Goal: Task Accomplishment & Management: Complete application form

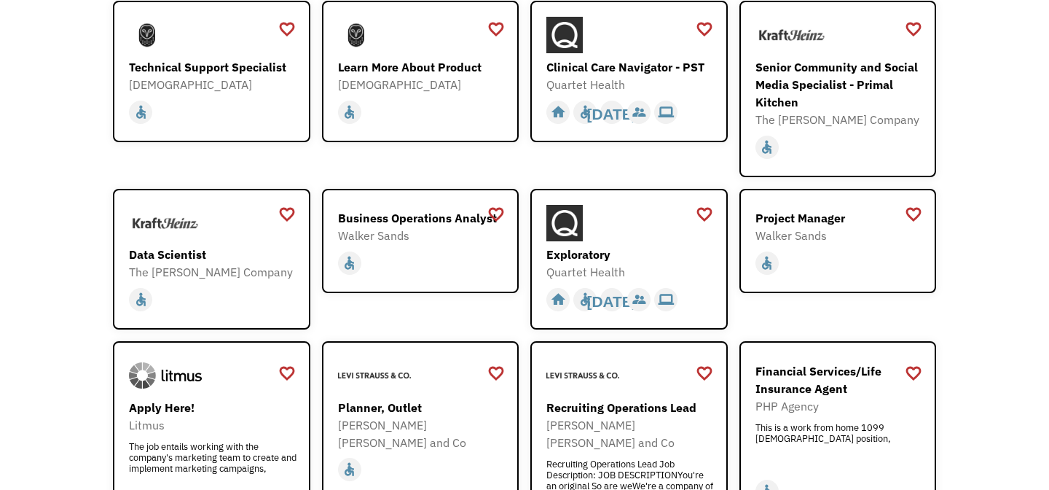
scroll to position [1430, 0]
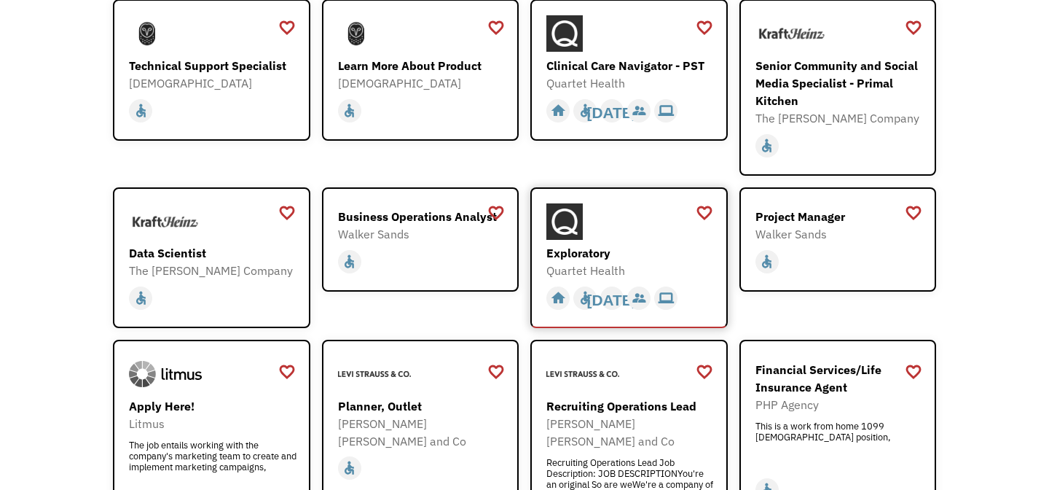
click at [640, 244] on div "Exploratory" at bounding box center [630, 252] width 169 height 17
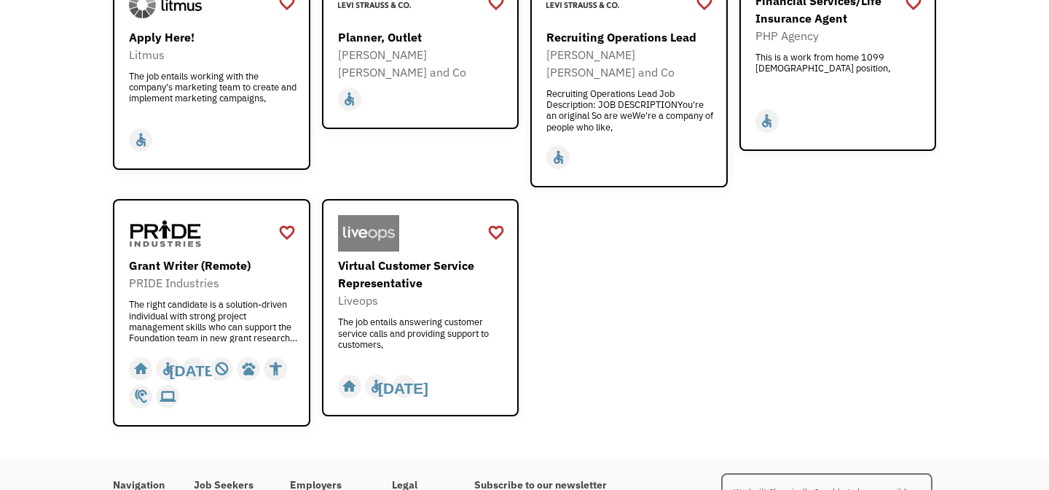
scroll to position [1810, 0]
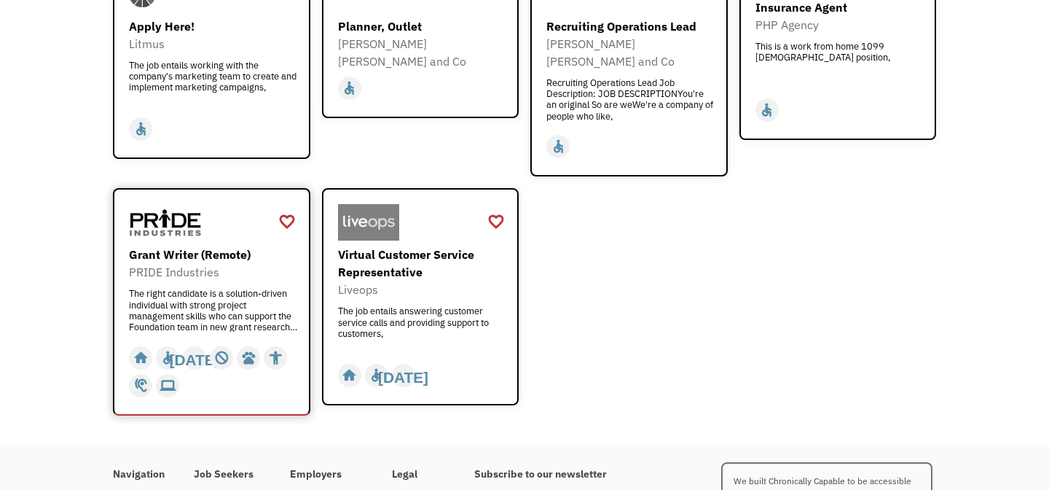
click at [224, 288] on div "The right candidate is a solution-driven individual with strong project managem…" at bounding box center [213, 310] width 169 height 44
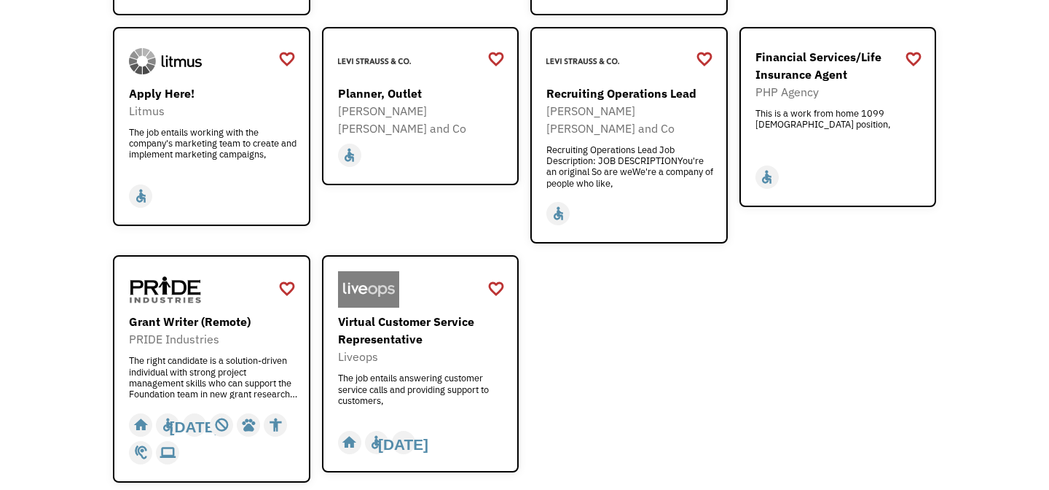
scroll to position [1732, 0]
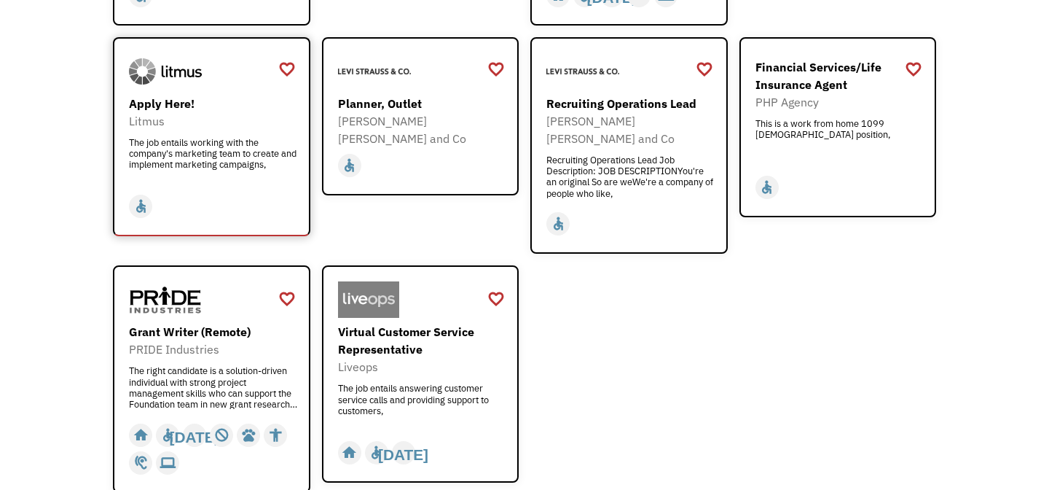
click at [233, 95] on div "Apply Here!" at bounding box center [213, 103] width 169 height 17
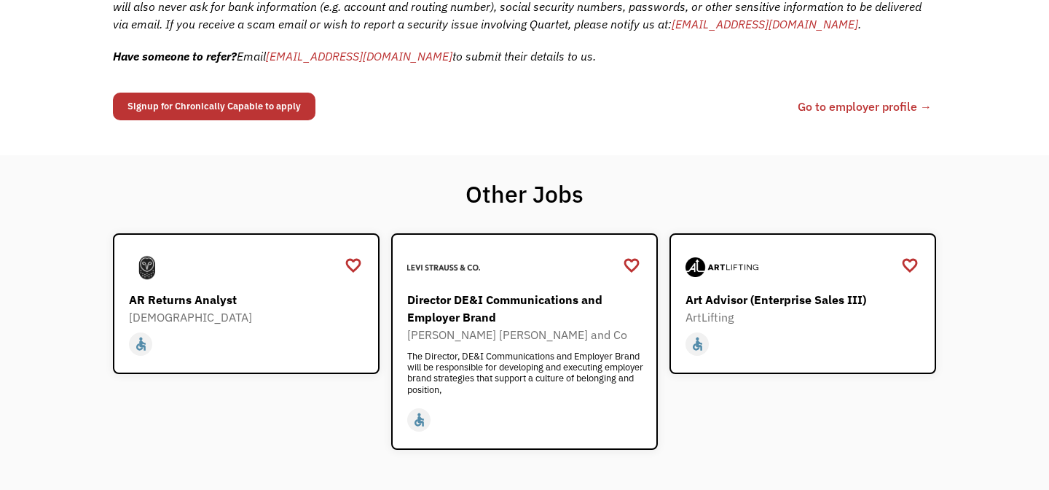
scroll to position [922, 0]
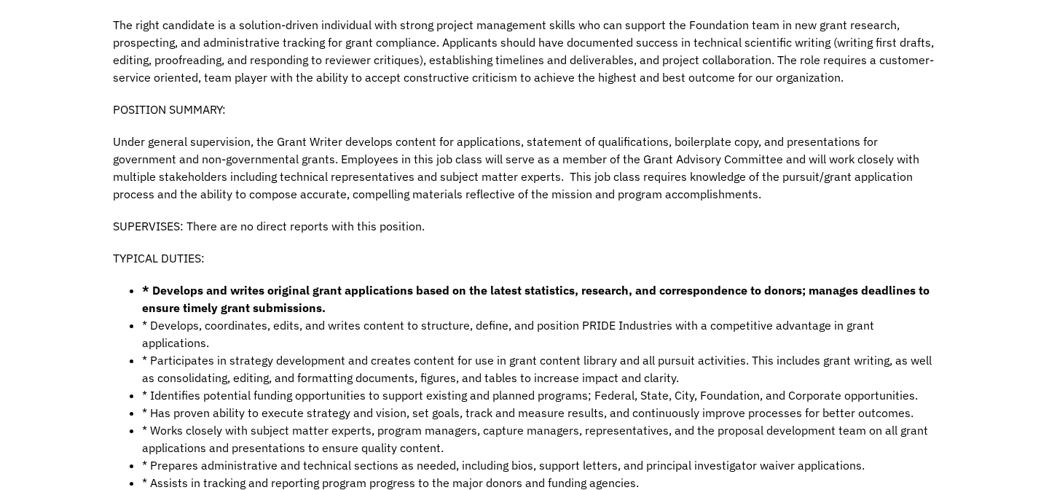
scroll to position [300, 0]
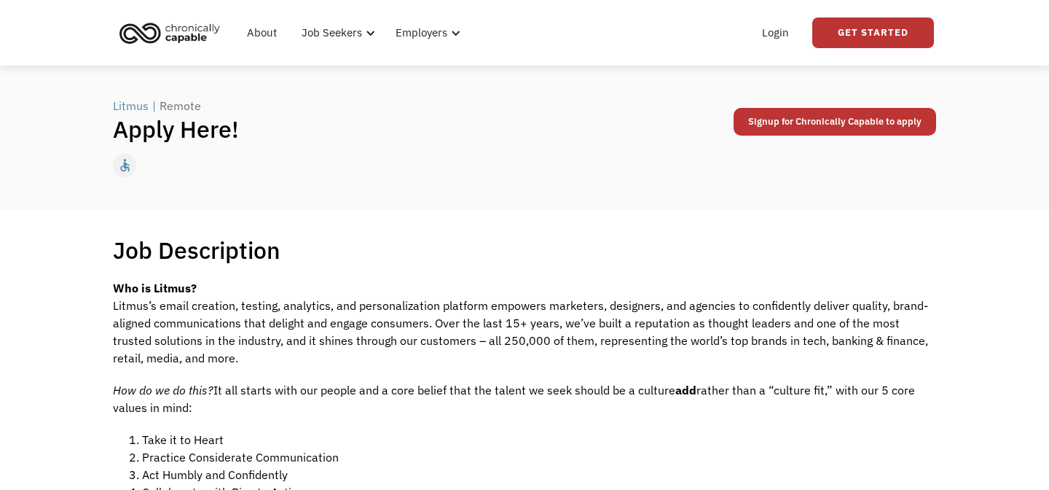
click at [181, 44] on img "home" at bounding box center [169, 33] width 109 height 32
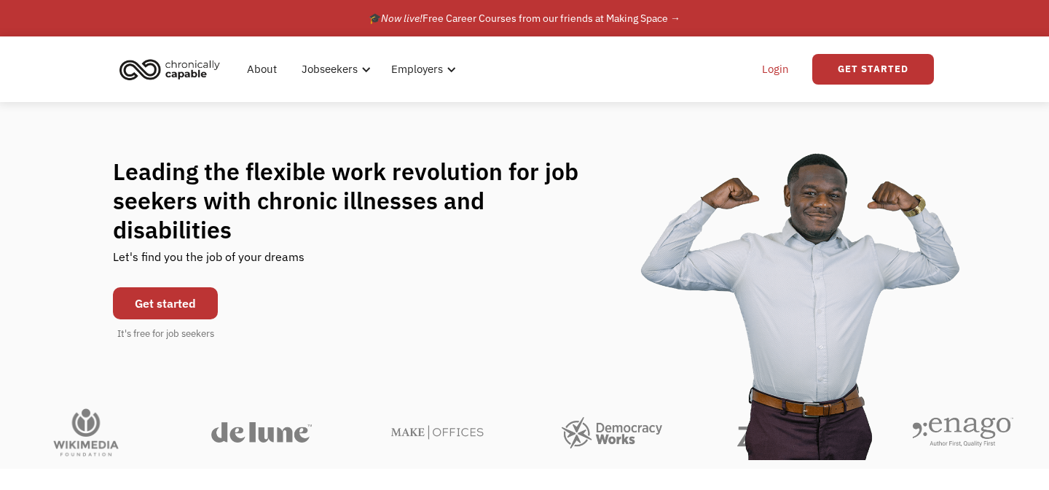
click at [770, 74] on link "Login" at bounding box center [775, 69] width 44 height 47
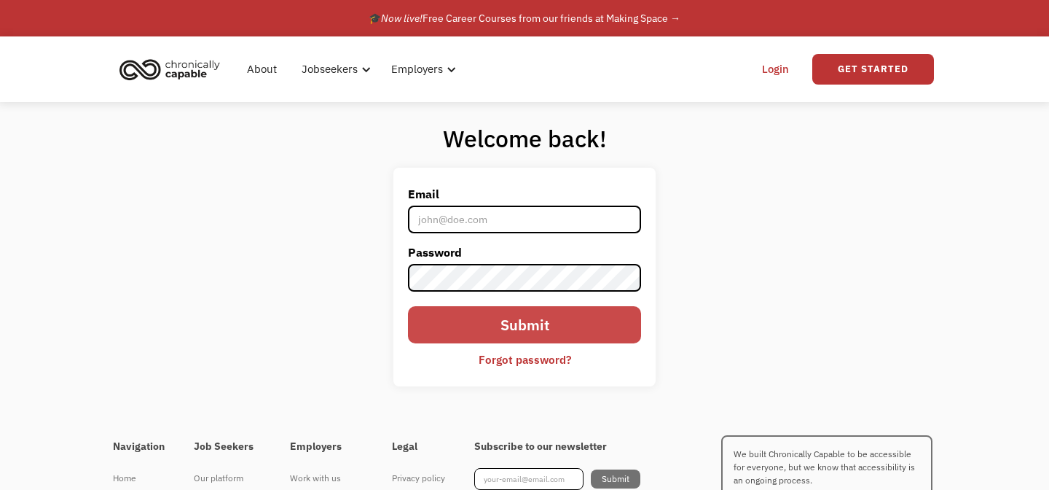
type input "[DOMAIN_NAME][EMAIL_ADDRESS][DOMAIN_NAME]"
click at [489, 332] on input "Submit" at bounding box center [524, 324] width 233 height 37
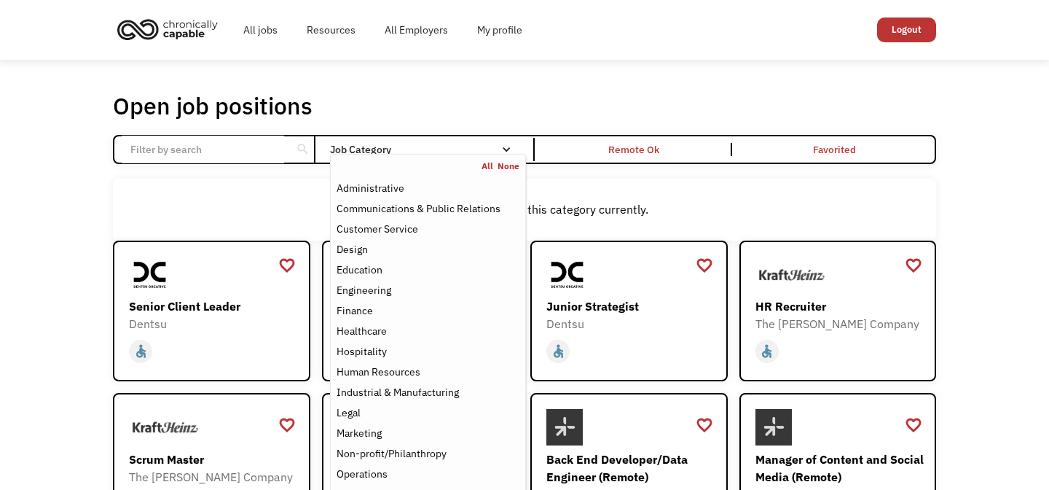
click at [500, 150] on div "Job Category" at bounding box center [428, 149] width 196 height 10
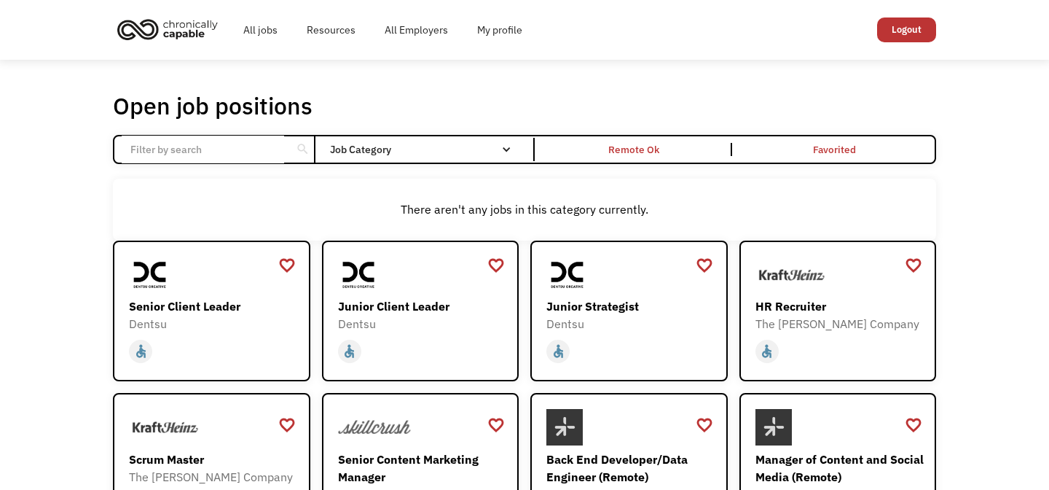
click at [500, 150] on div "Job Category" at bounding box center [428, 149] width 196 height 10
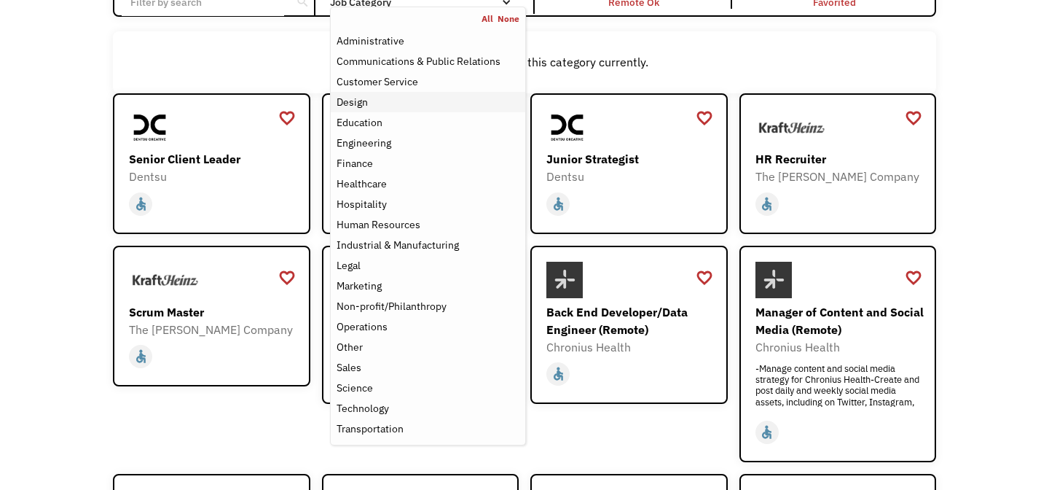
scroll to position [149, 0]
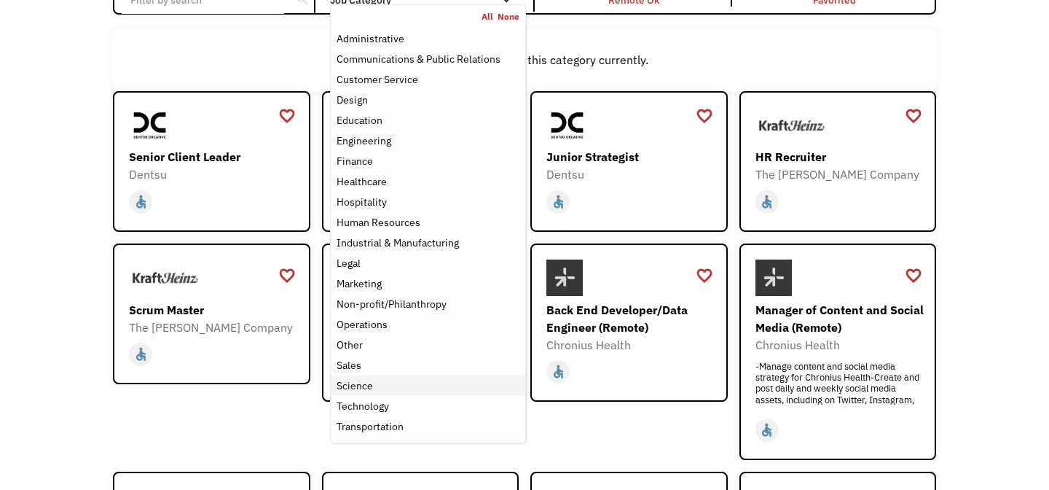
click at [369, 382] on div "Science" at bounding box center [355, 385] width 36 height 17
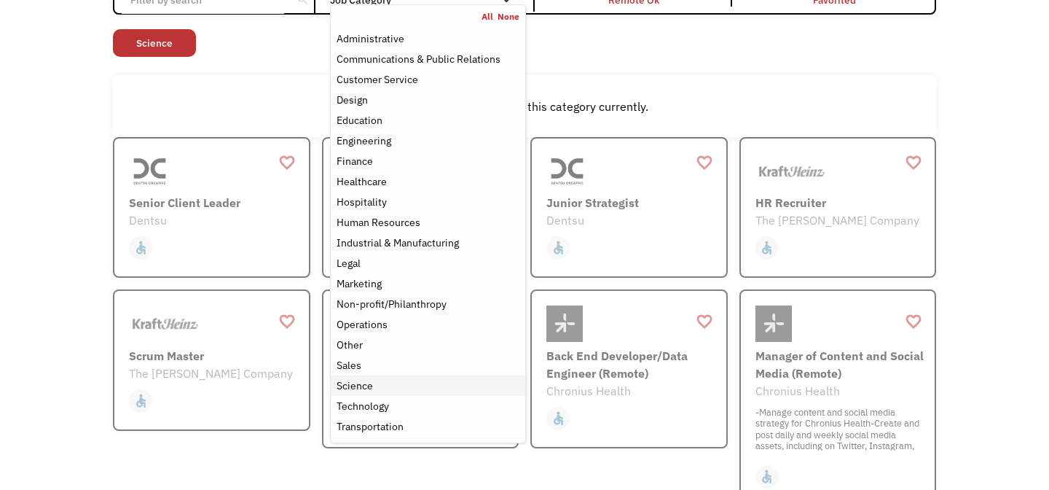
scroll to position [103, 0]
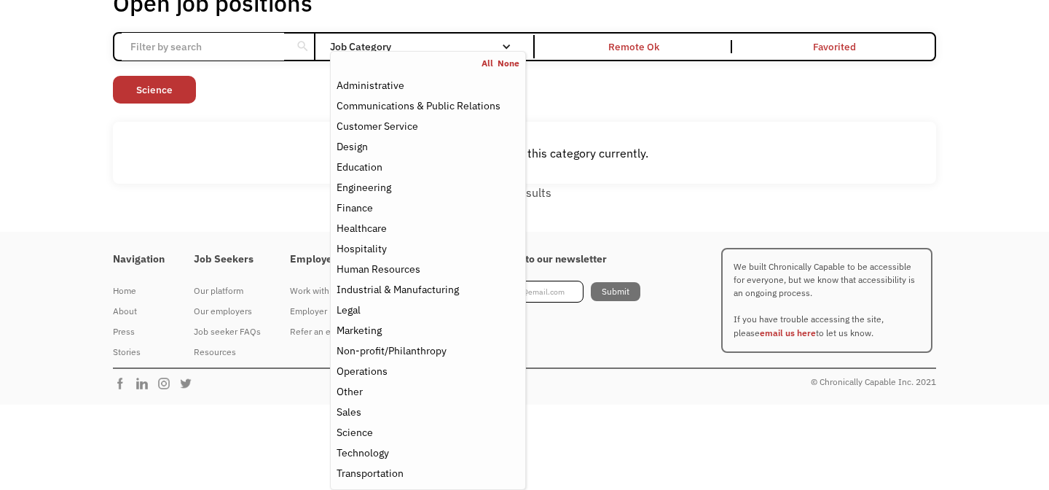
click at [661, 93] on div "Non-profit/Philanthropy Other Transportation Technology Science Sales Operation…" at bounding box center [524, 91] width 823 height 31
click at [460, 129] on div "Customer Service" at bounding box center [428, 125] width 183 height 17
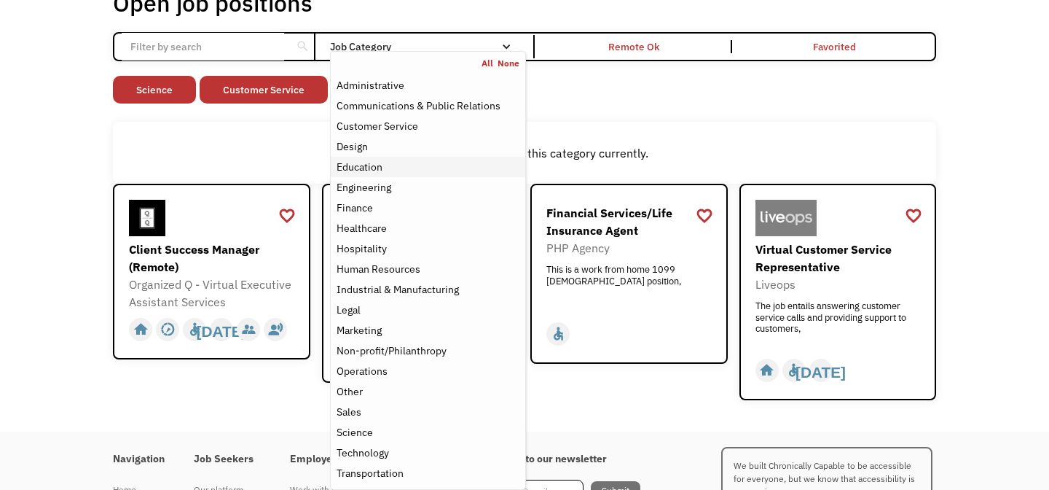
scroll to position [109, 0]
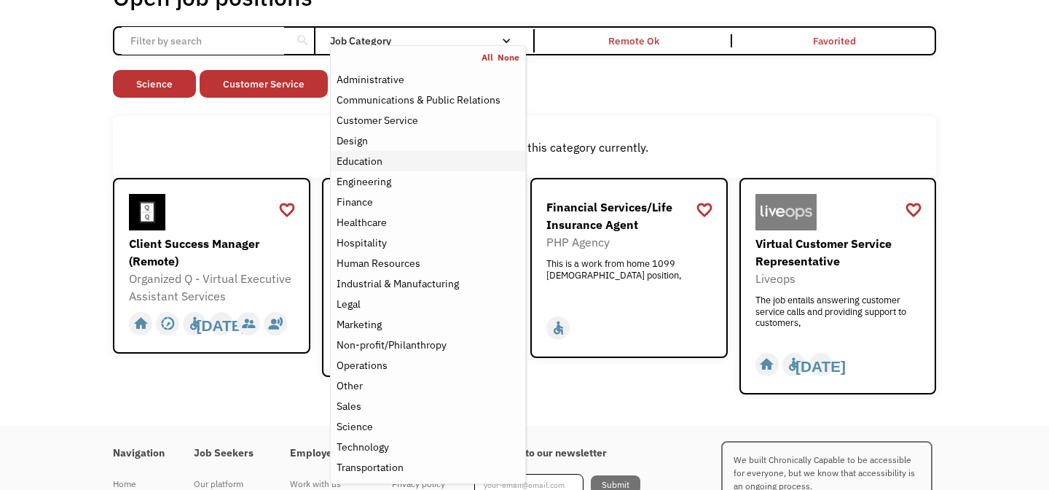
click at [449, 156] on div "Education" at bounding box center [428, 160] width 183 height 17
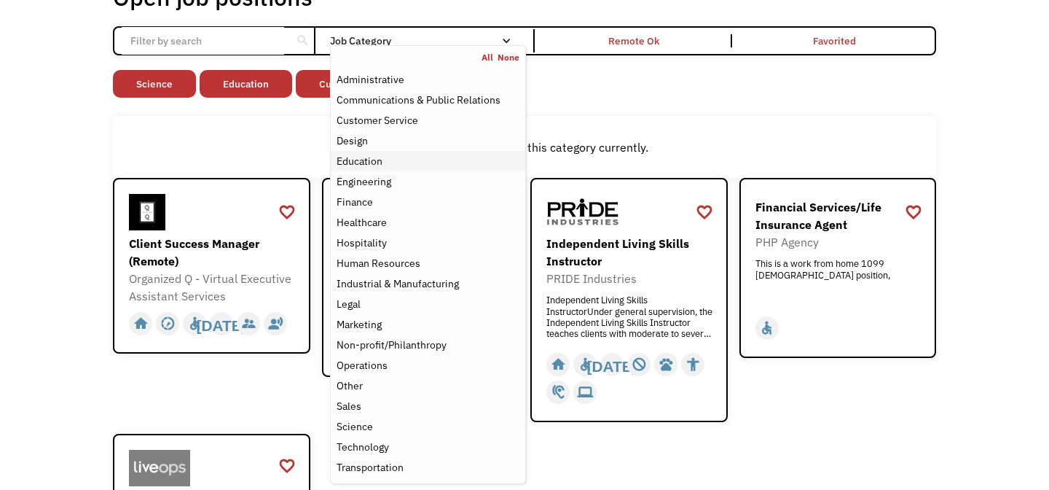
click at [364, 166] on div "Education" at bounding box center [360, 160] width 46 height 17
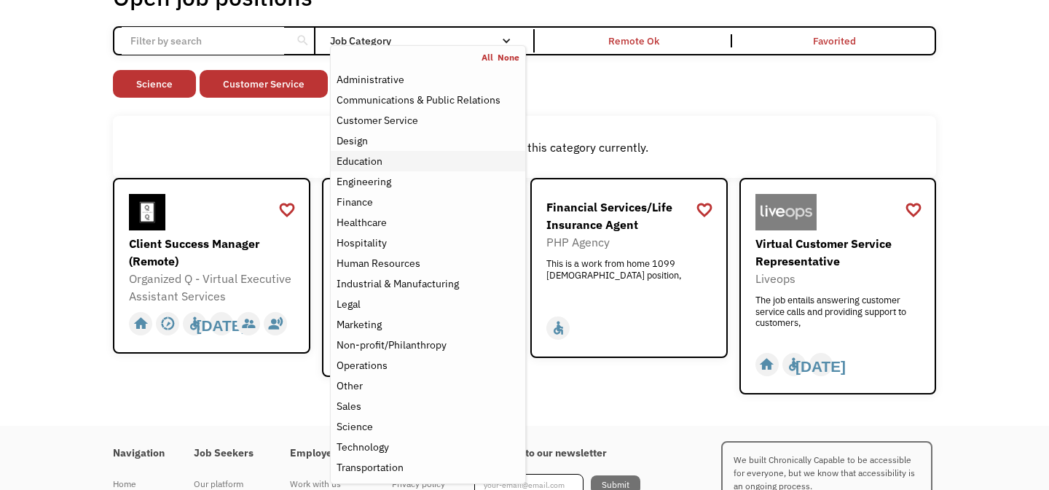
click at [364, 166] on div "Education" at bounding box center [360, 160] width 46 height 17
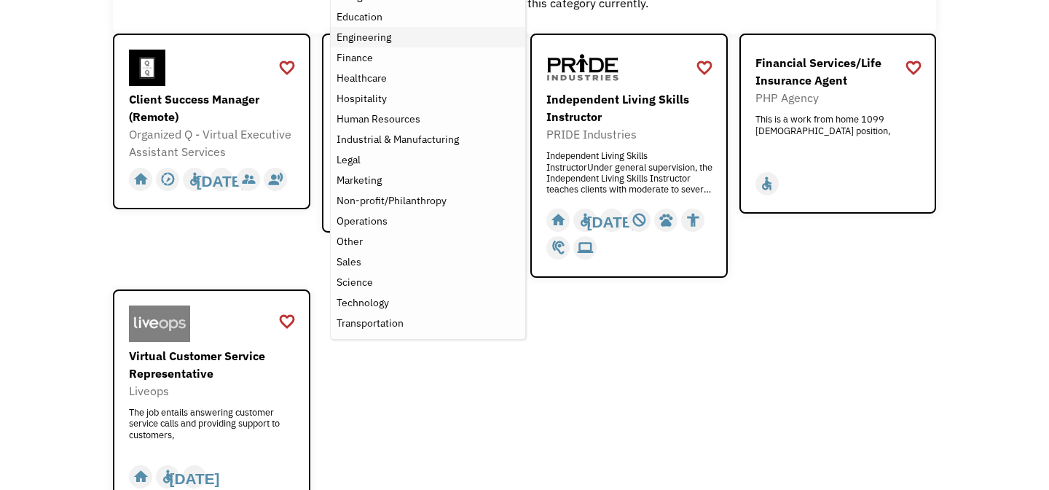
scroll to position [292, 0]
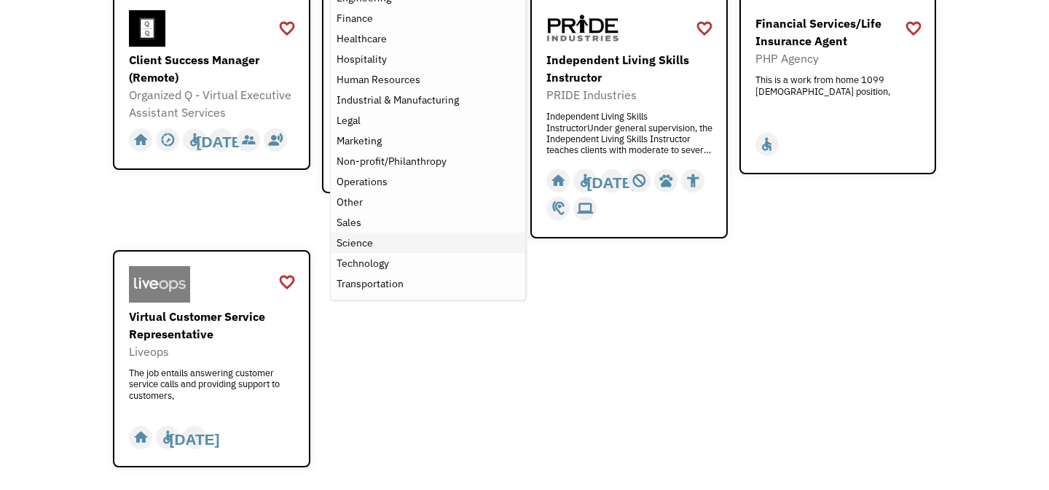
click at [371, 243] on div "Science" at bounding box center [355, 242] width 36 height 17
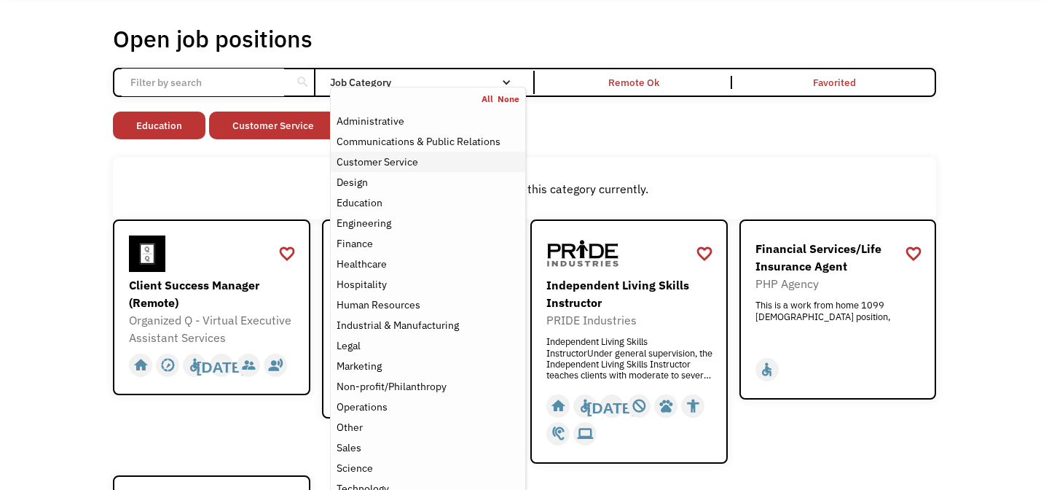
scroll to position [17, 0]
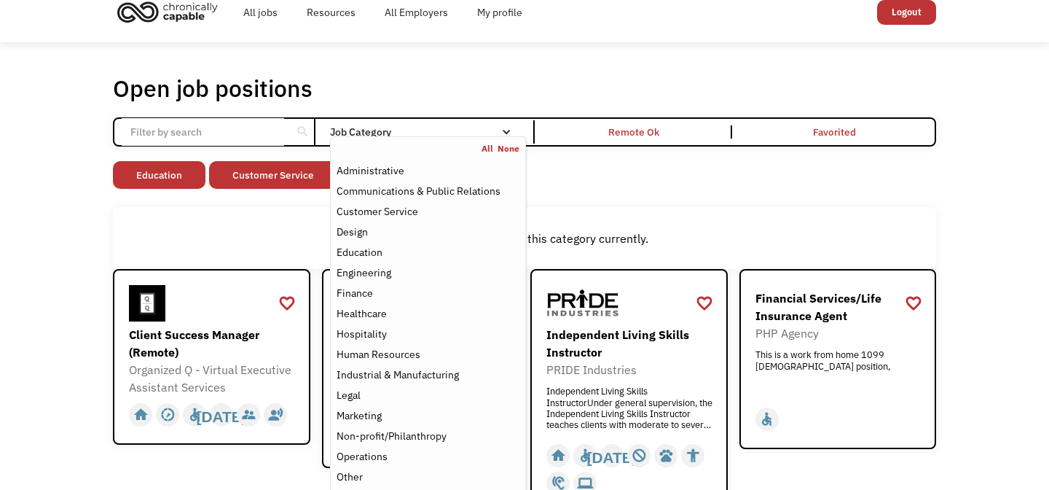
click at [648, 176] on div "Non-profit/Philanthropy Other Transportation Technology Science Sales Operation…" at bounding box center [524, 176] width 823 height 31
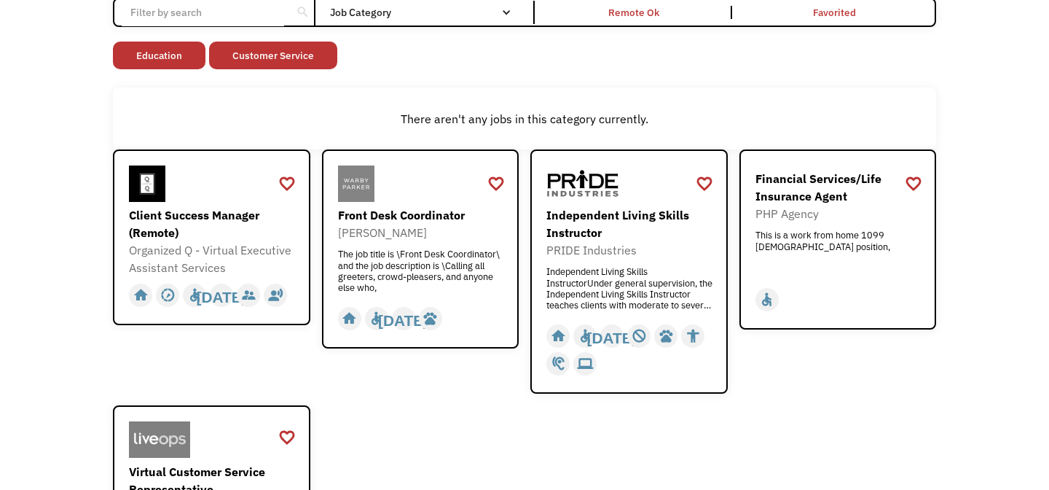
scroll to position [126, 0]
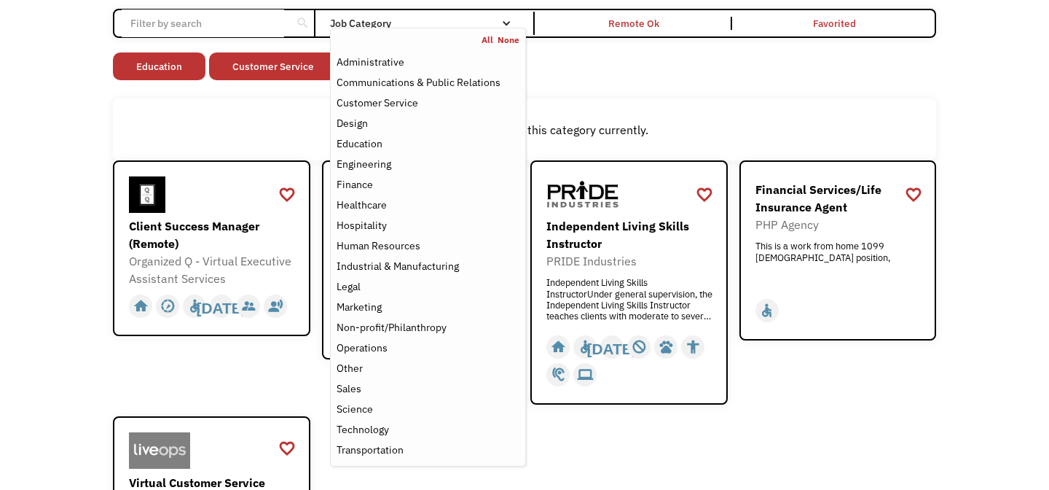
click at [447, 19] on div "Job Category" at bounding box center [428, 23] width 196 height 10
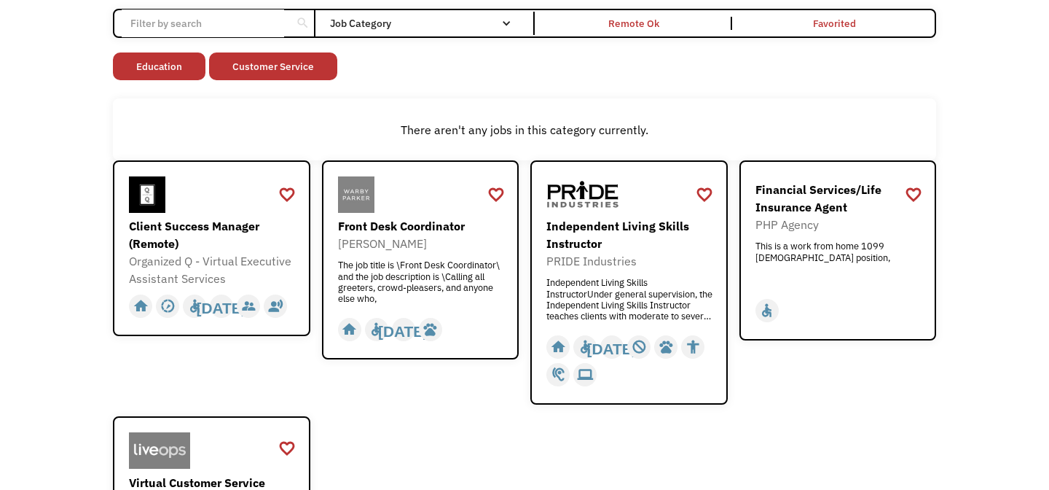
click at [447, 19] on div "Job Category" at bounding box center [428, 23] width 196 height 10
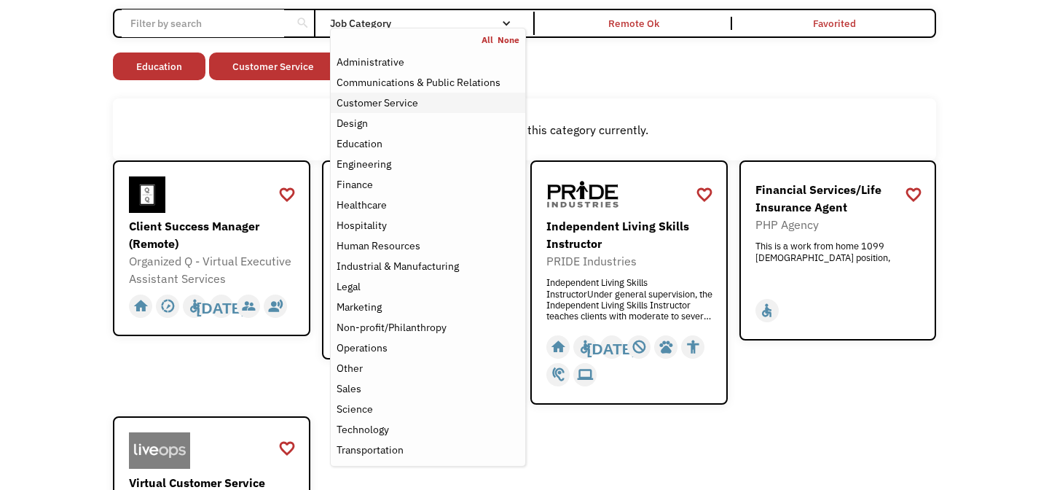
click at [437, 101] on div "Customer Service" at bounding box center [428, 102] width 183 height 17
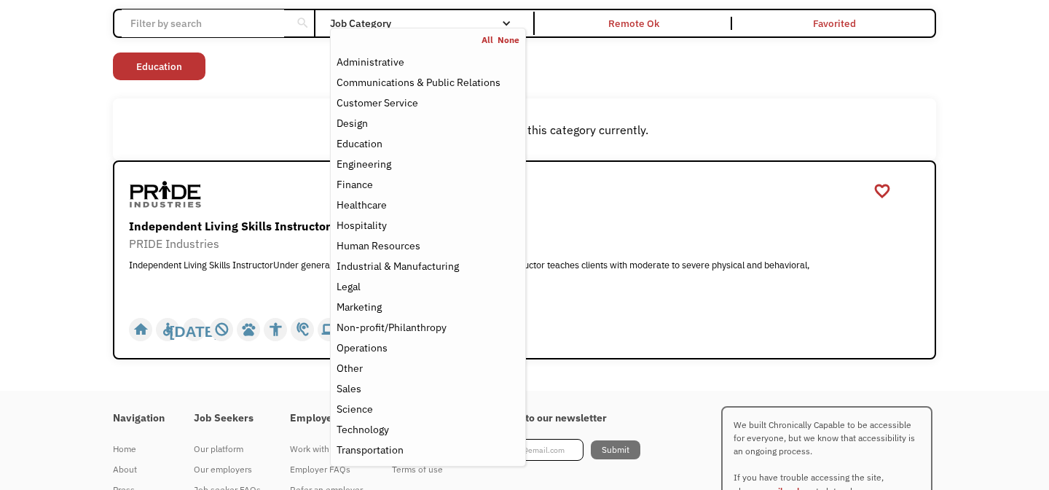
click at [584, 88] on div "Open job positions You have X liked items Search search Filter by category Admi…" at bounding box center [524, 162] width 823 height 395
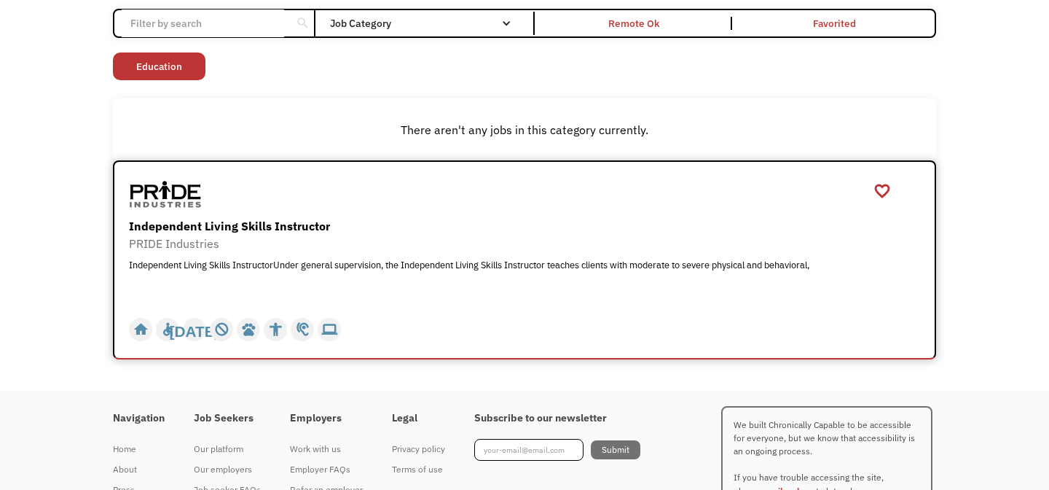
click at [491, 238] on div "PRIDE Industries" at bounding box center [526, 243] width 795 height 17
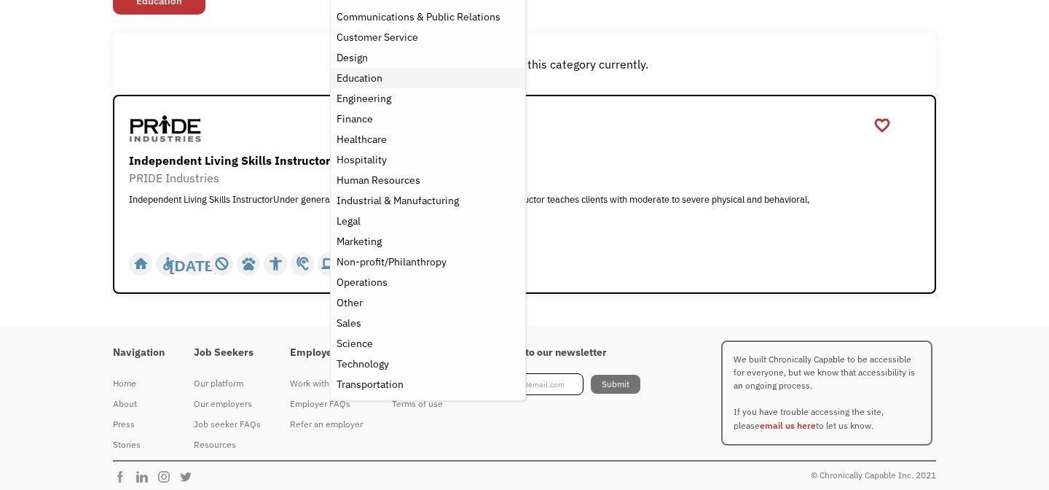
scroll to position [198, 0]
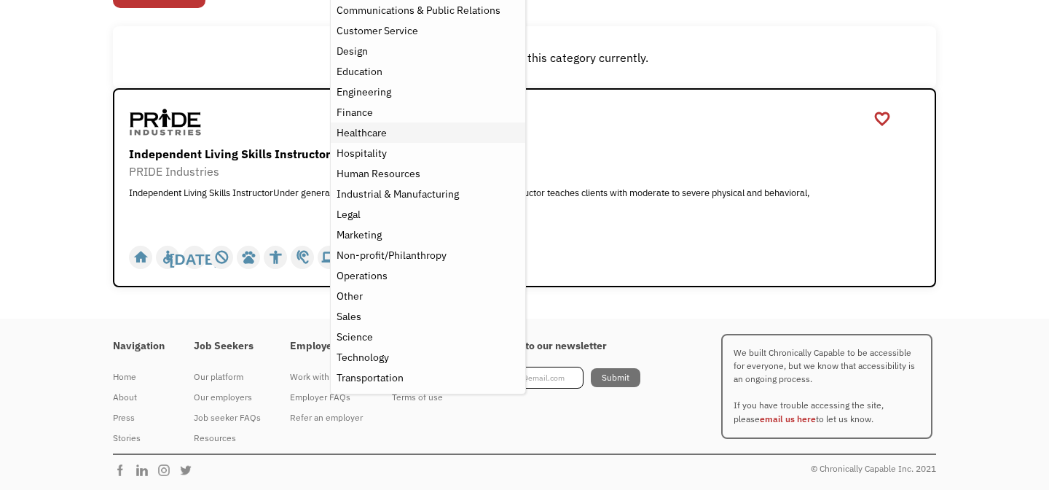
click at [374, 130] on div "Healthcare" at bounding box center [362, 132] width 50 height 17
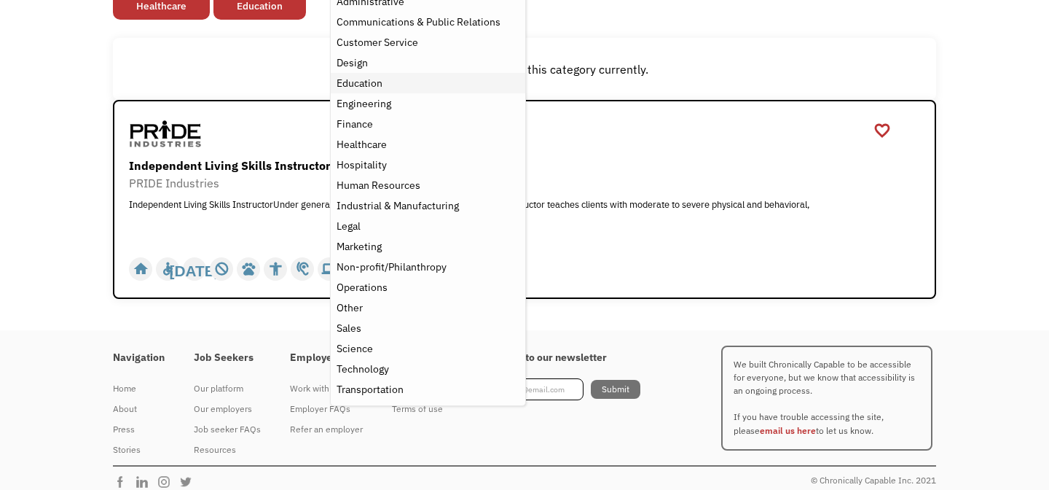
click at [361, 78] on div "Education" at bounding box center [360, 82] width 46 height 17
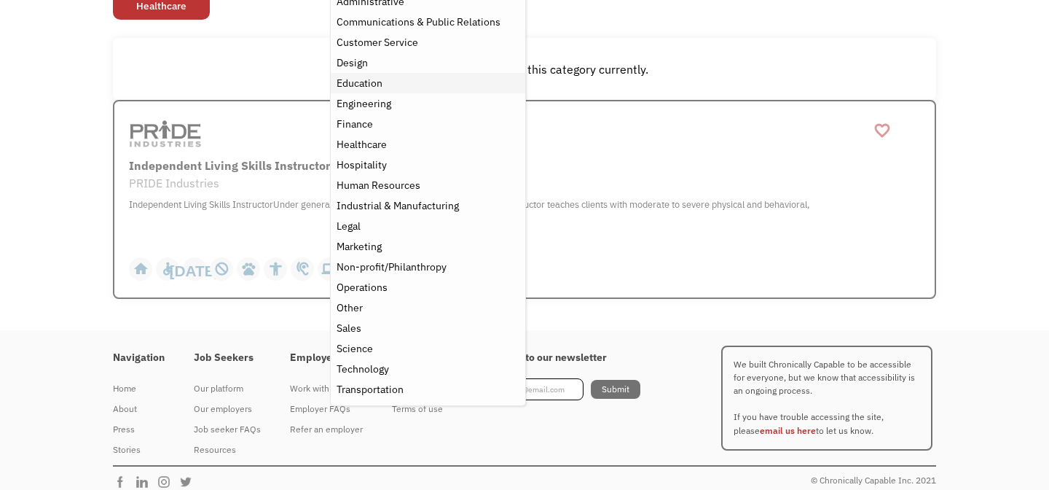
scroll to position [103, 0]
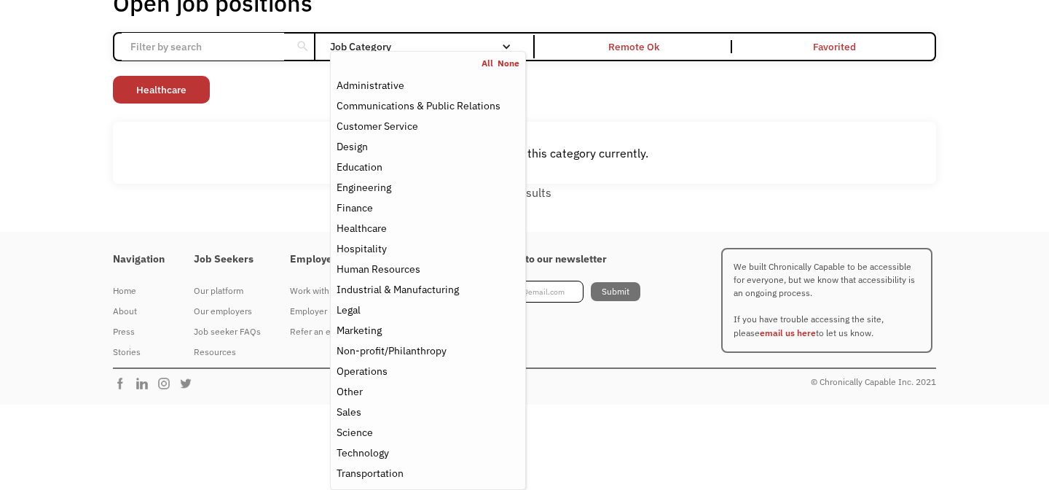
click at [617, 110] on div "Open job positions You have X liked items Search search Filter by category Admi…" at bounding box center [524, 94] width 823 height 213
click at [511, 60] on link "None" at bounding box center [509, 64] width 22 height 12
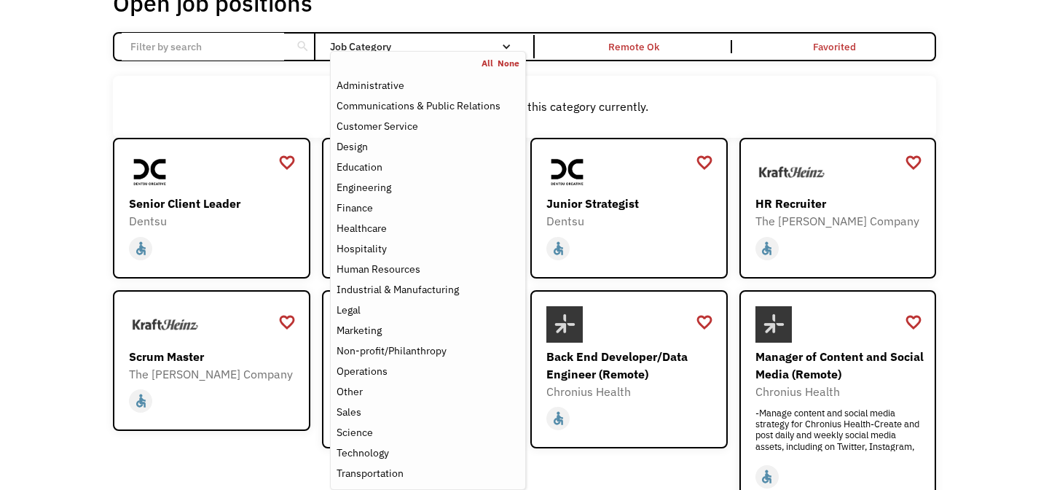
click at [485, 64] on link "All" at bounding box center [490, 64] width 16 height 12
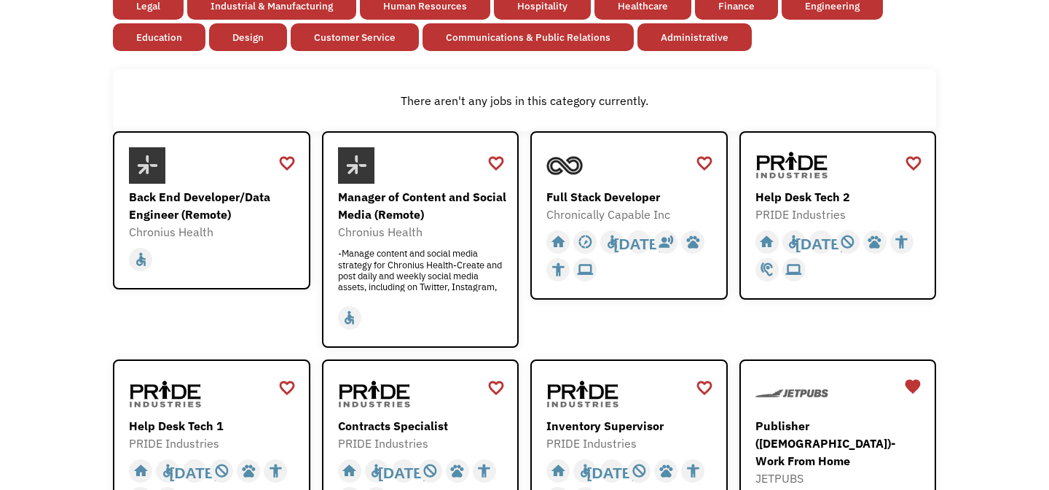
scroll to position [259, 0]
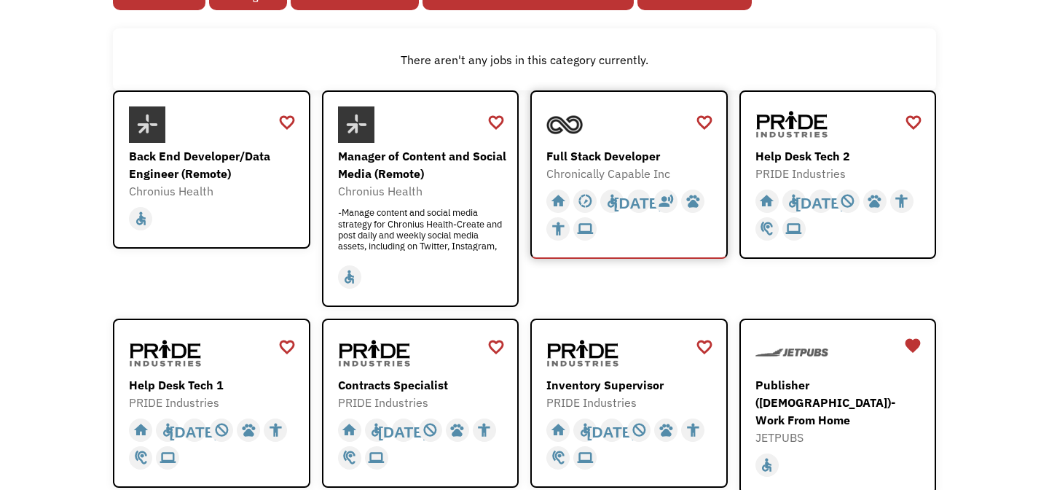
click at [638, 147] on div "Full Stack Developer" at bounding box center [630, 155] width 169 height 17
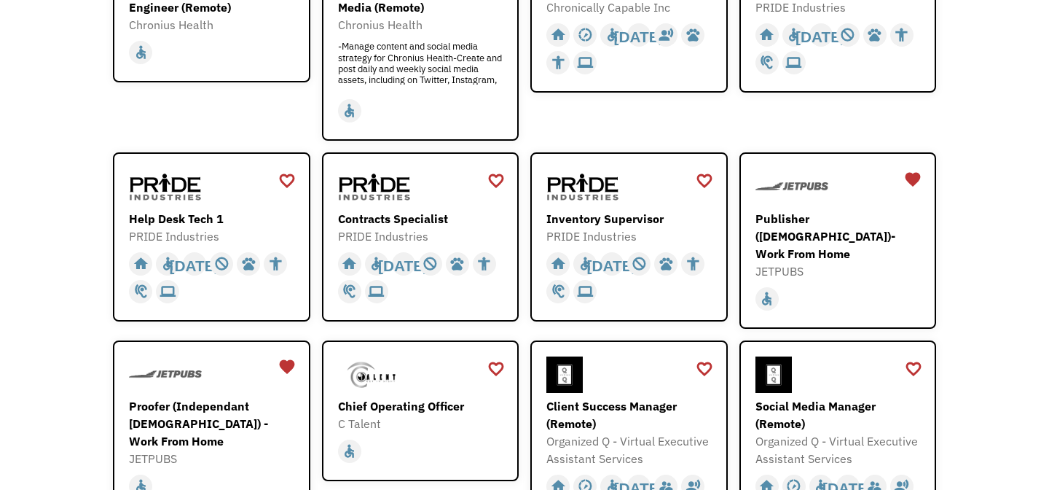
scroll to position [426, 0]
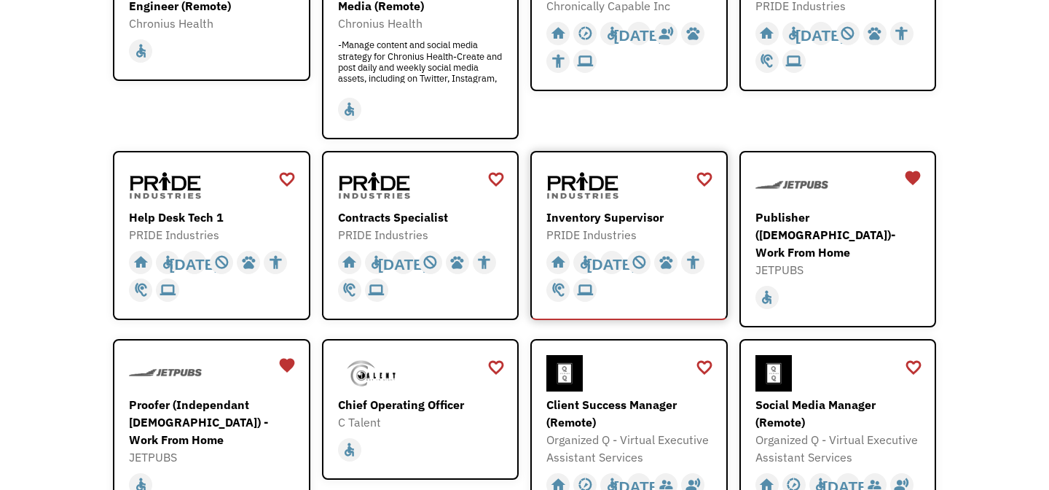
click at [635, 228] on div "PRIDE Industries" at bounding box center [630, 234] width 169 height 17
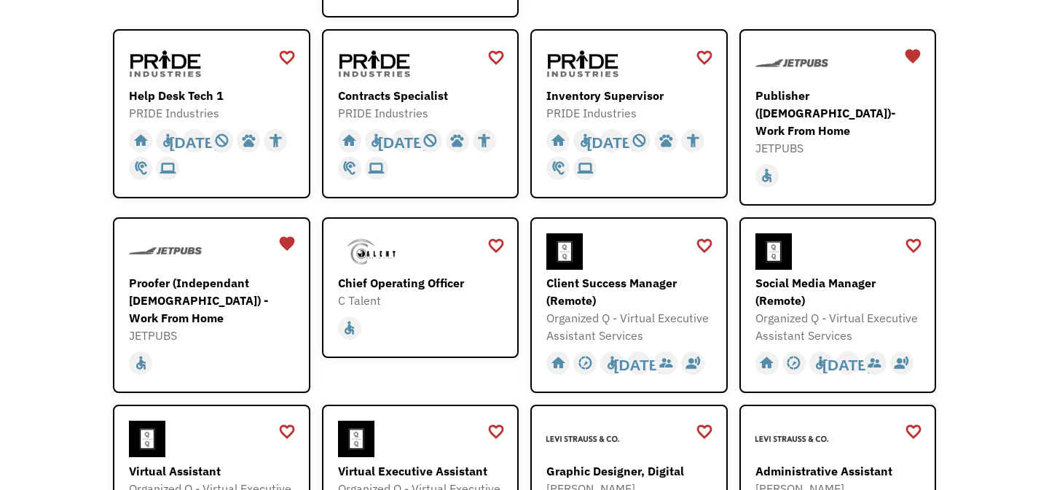
scroll to position [537, 0]
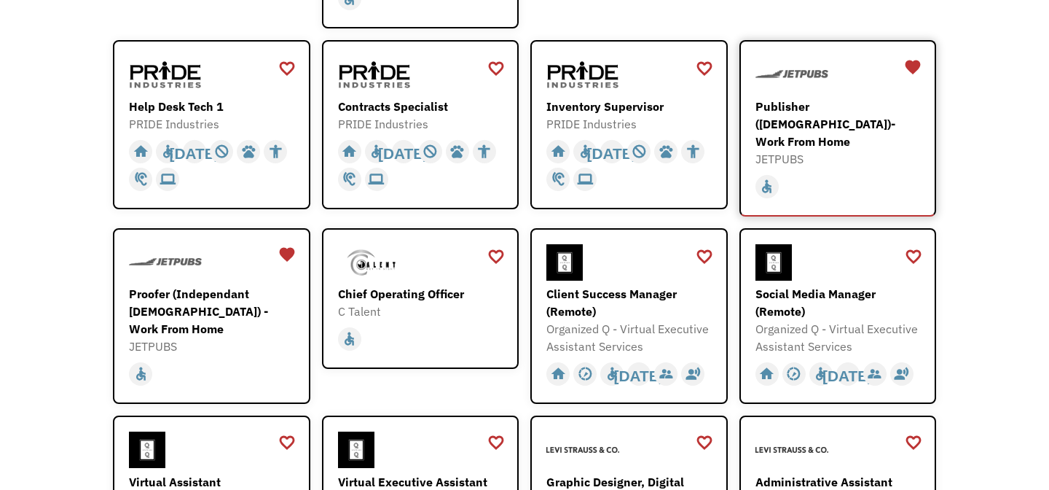
click at [874, 129] on div "Publisher ([DEMOGRAPHIC_DATA])- Work From Home" at bounding box center [839, 124] width 169 height 52
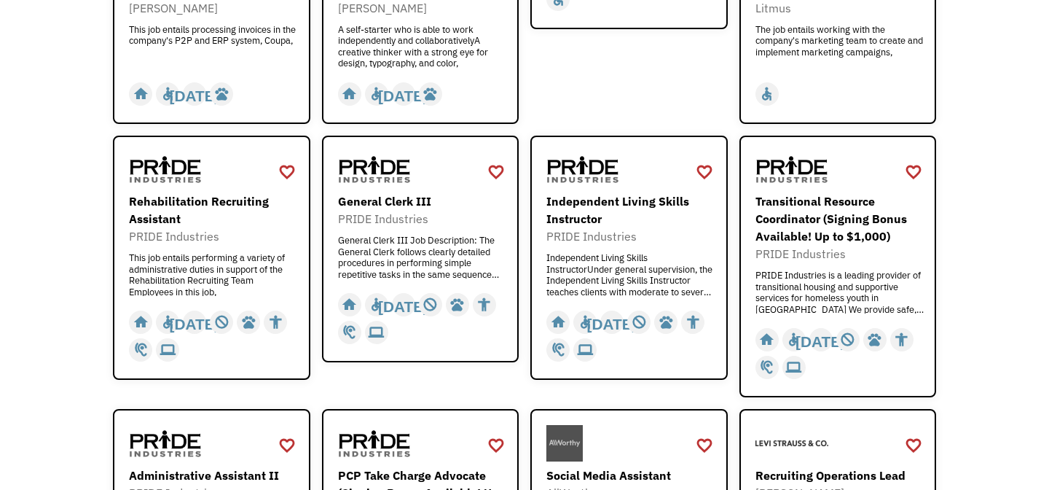
scroll to position [1676, 0]
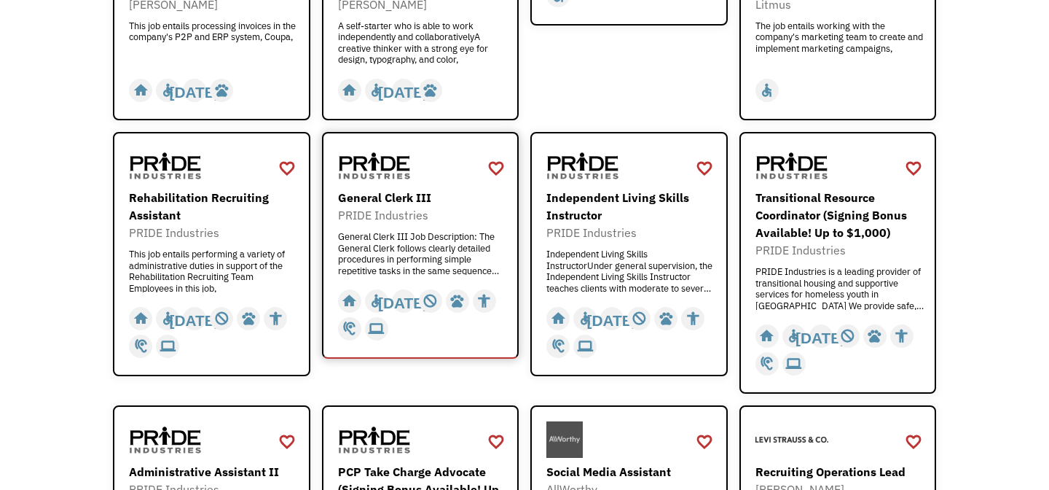
click at [471, 189] on div "General Clerk III" at bounding box center [422, 197] width 169 height 17
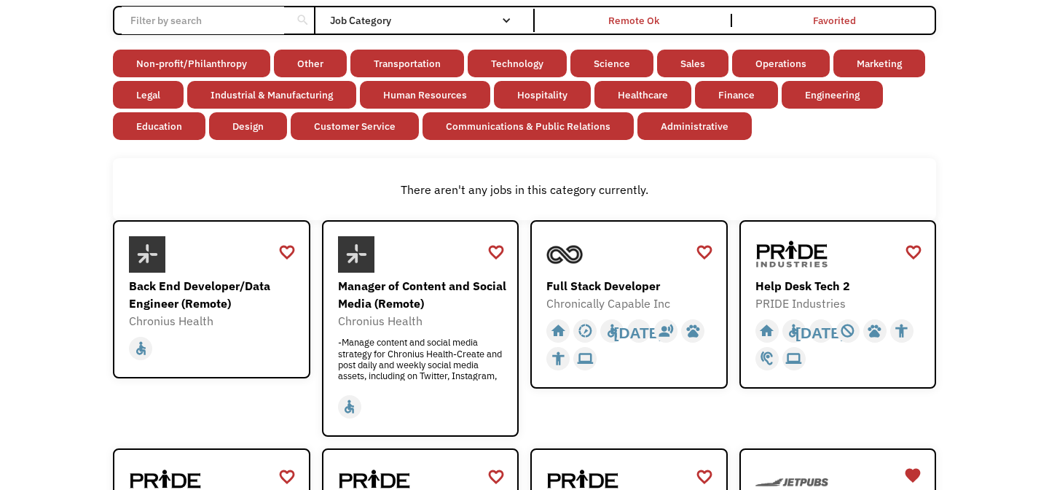
scroll to position [0, 0]
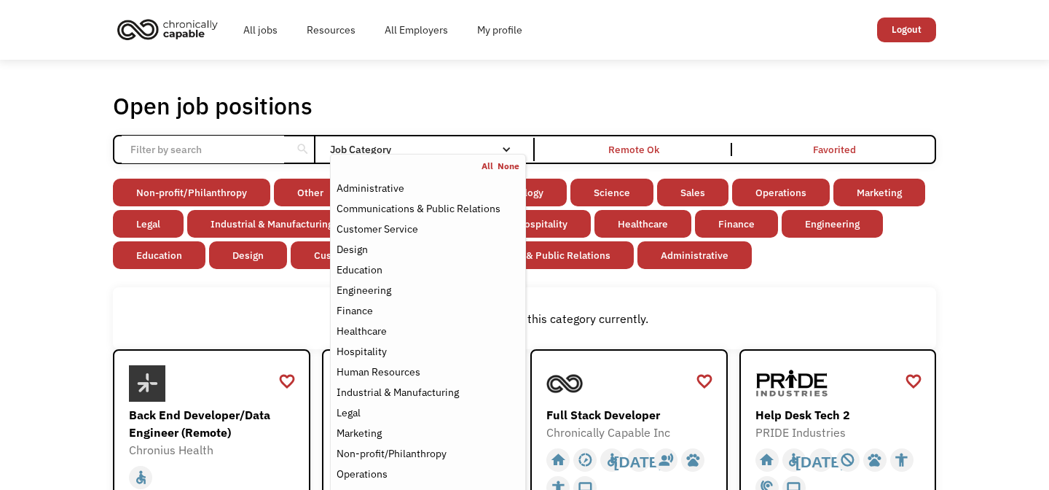
click at [508, 144] on div "Email Form" at bounding box center [506, 149] width 10 height 10
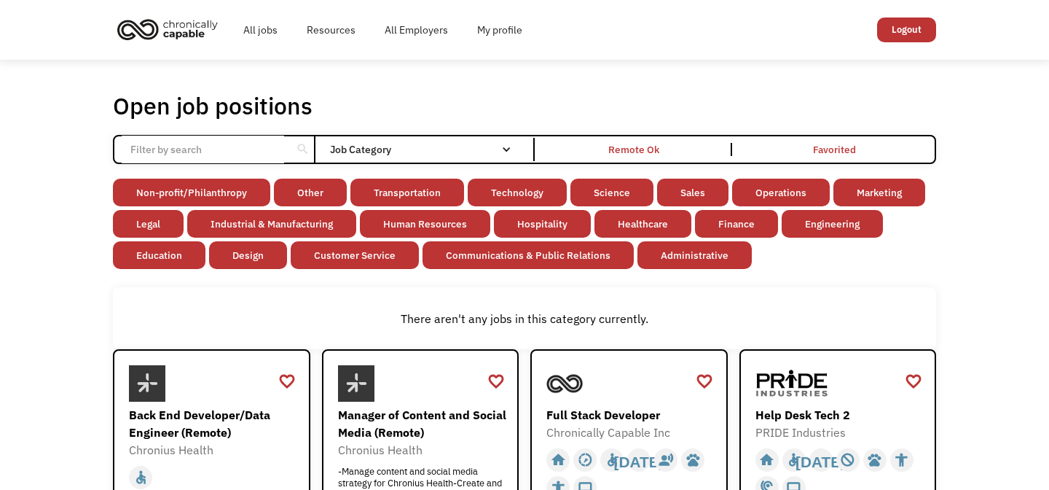
click at [508, 144] on div "Email Form" at bounding box center [506, 149] width 10 height 10
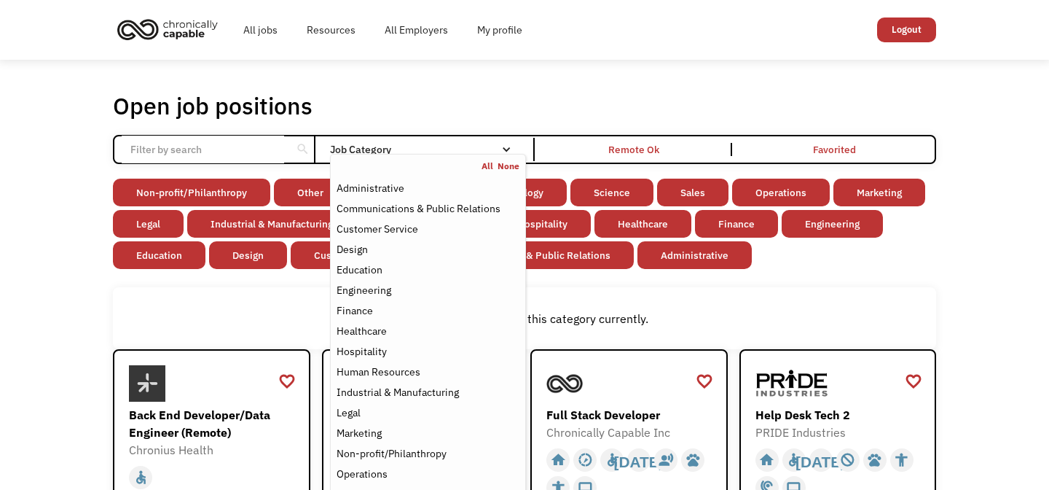
click at [509, 165] on link "None" at bounding box center [509, 166] width 22 height 12
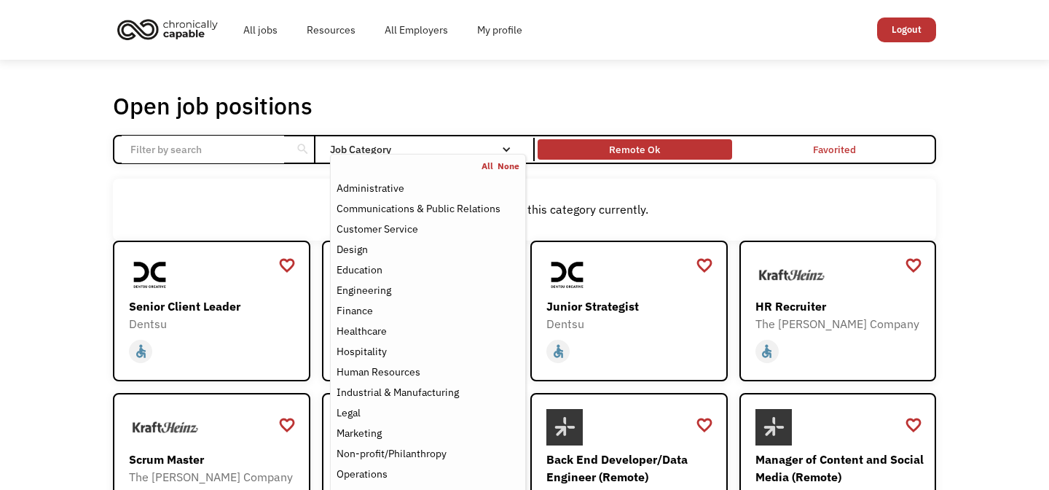
click at [633, 150] on div "Remote Ok" at bounding box center [634, 149] width 51 height 17
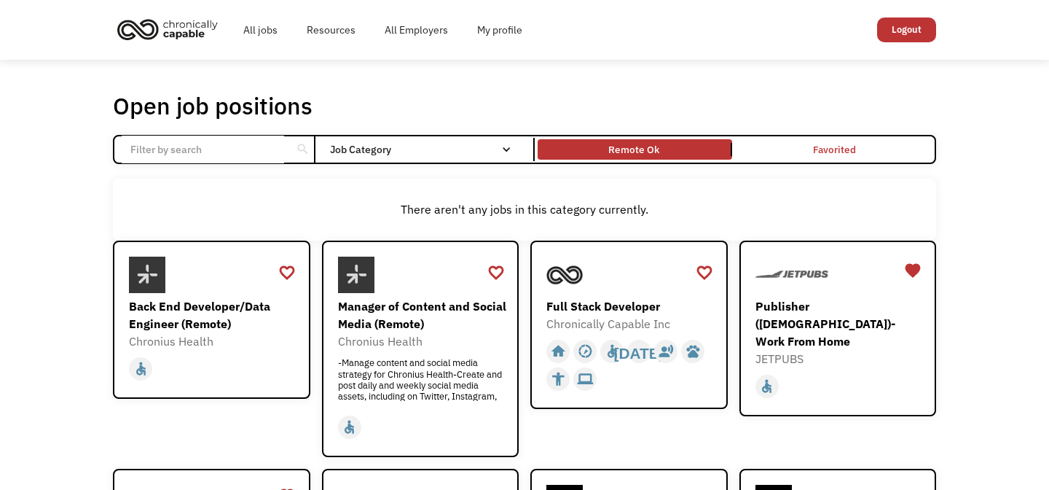
click at [647, 158] on link "Remote Ok" at bounding box center [635, 149] width 200 height 26
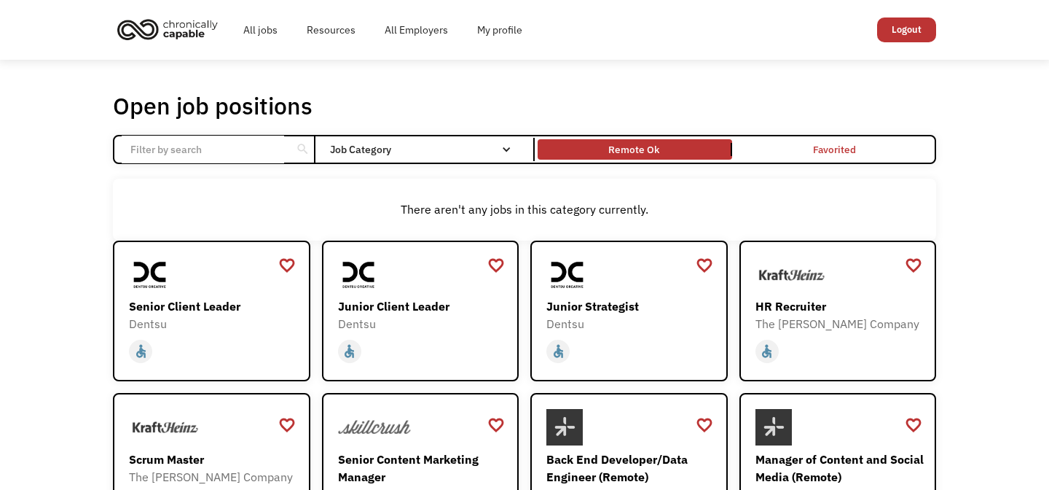
click at [707, 142] on link "Remote Ok" at bounding box center [635, 149] width 200 height 26
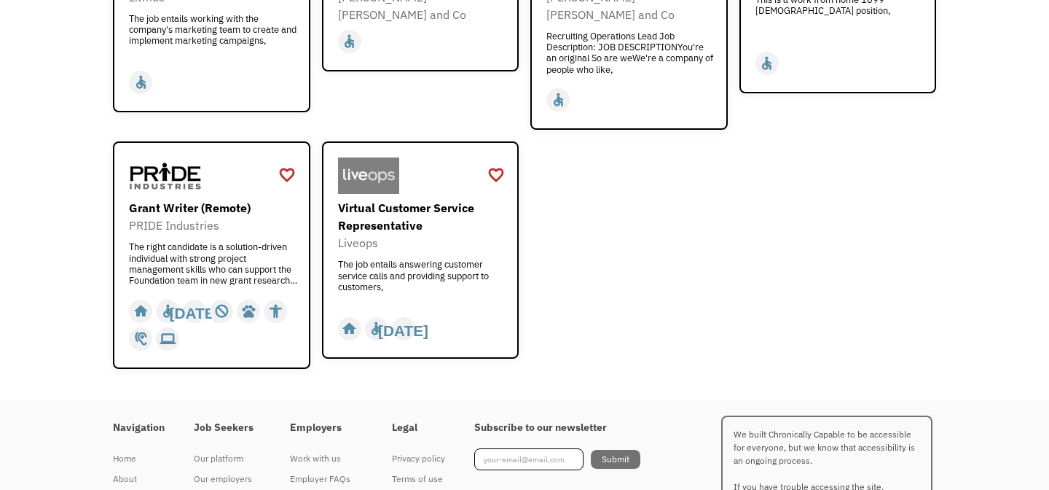
scroll to position [1858, 0]
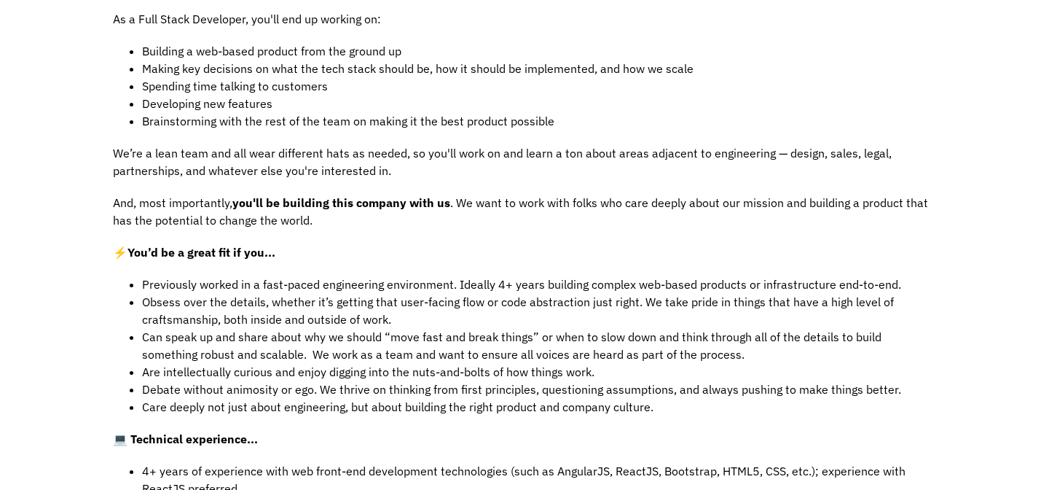
scroll to position [501, 0]
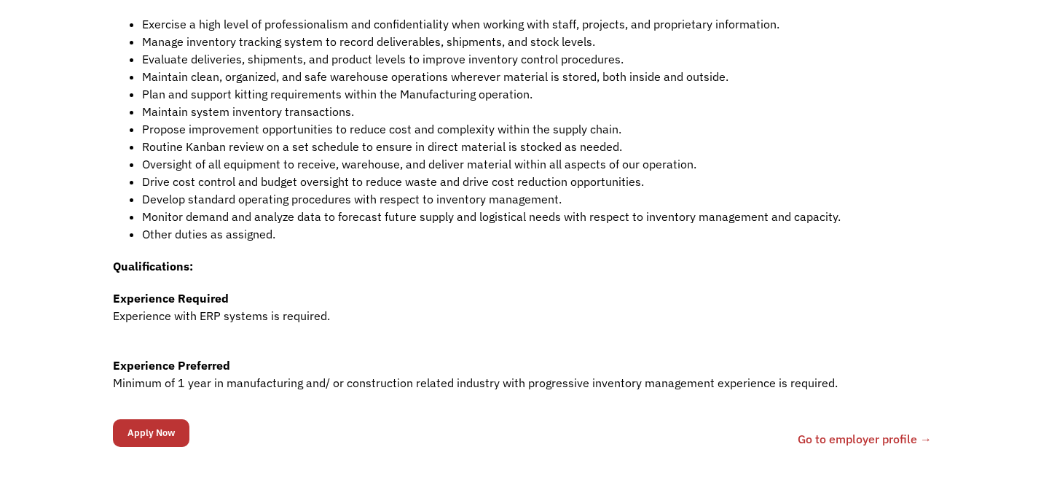
scroll to position [411, 0]
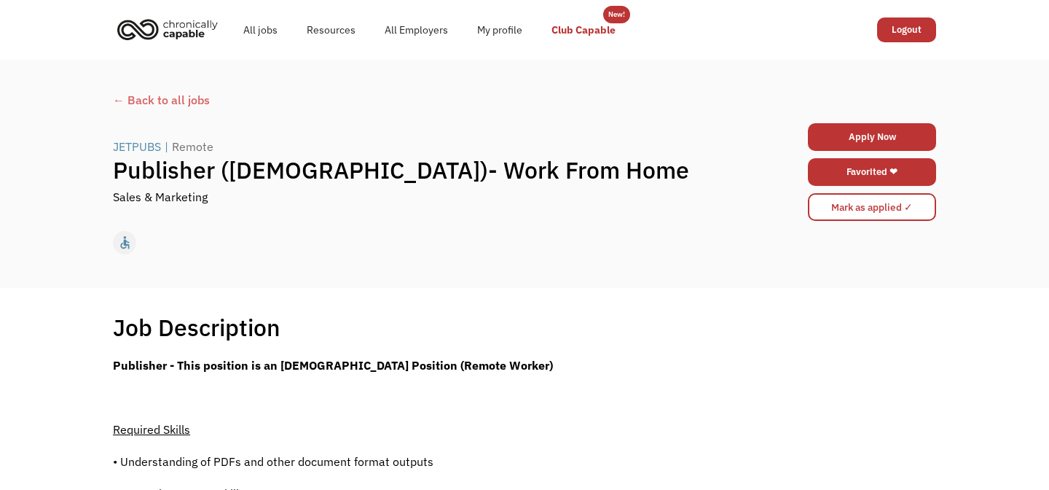
click at [584, 31] on link "Club Capable" at bounding box center [583, 30] width 93 height 47
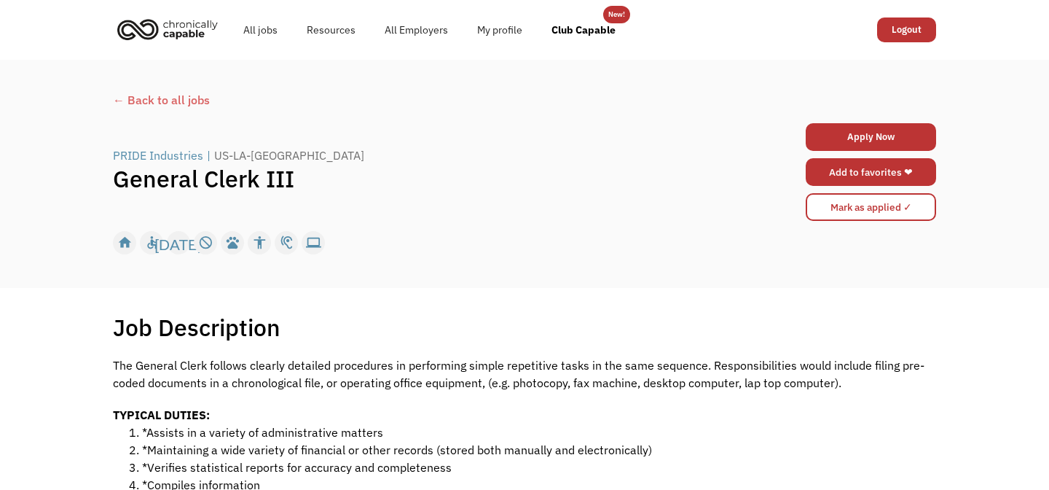
click at [885, 168] on link "Add to favorites ❤" at bounding box center [871, 172] width 130 height 28
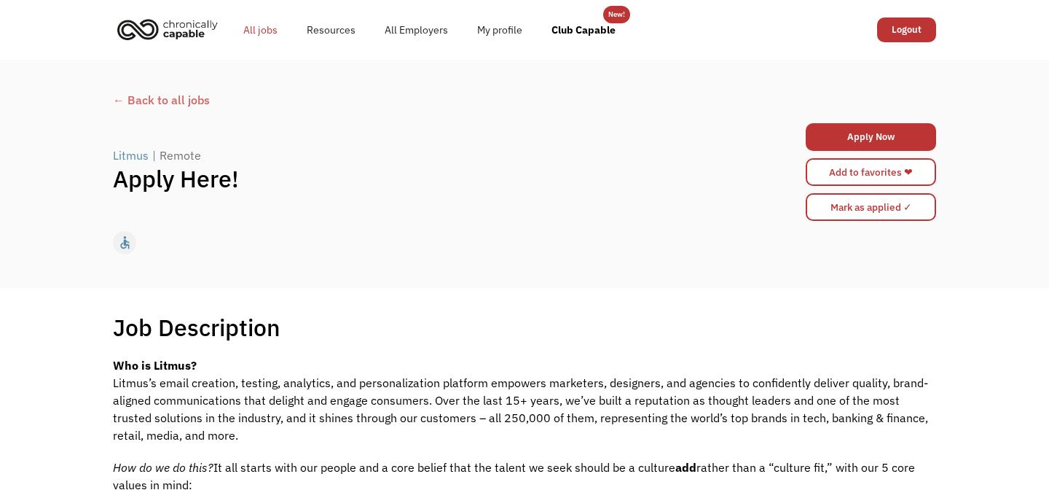
click at [270, 32] on link "All jobs" at bounding box center [260, 30] width 63 height 47
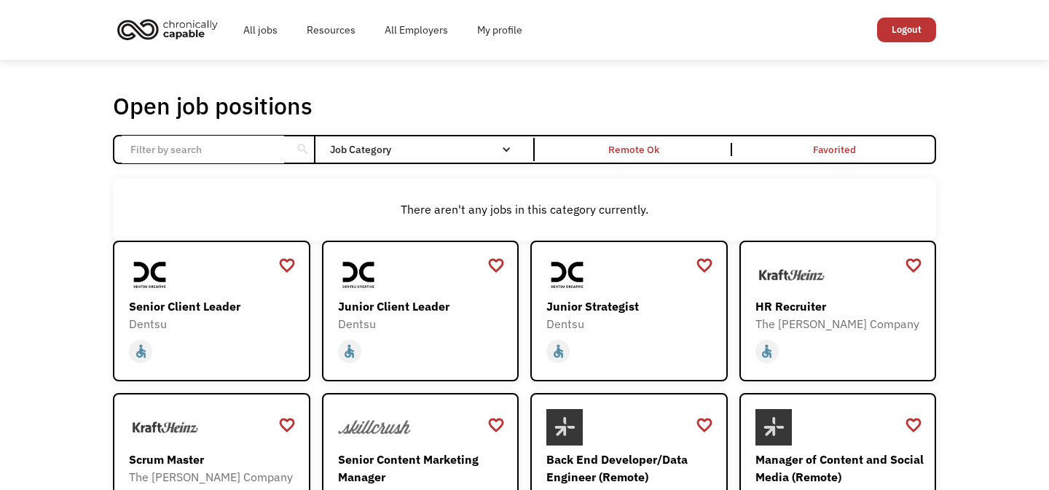
click at [280, 152] on input "Email Form" at bounding box center [203, 150] width 162 height 28
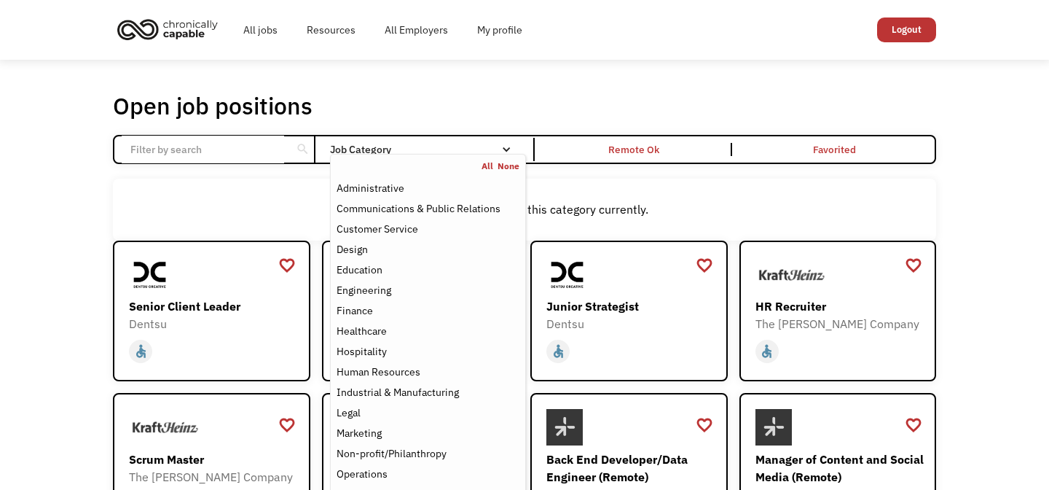
click at [372, 140] on div "Job Category" at bounding box center [428, 149] width 196 height 23
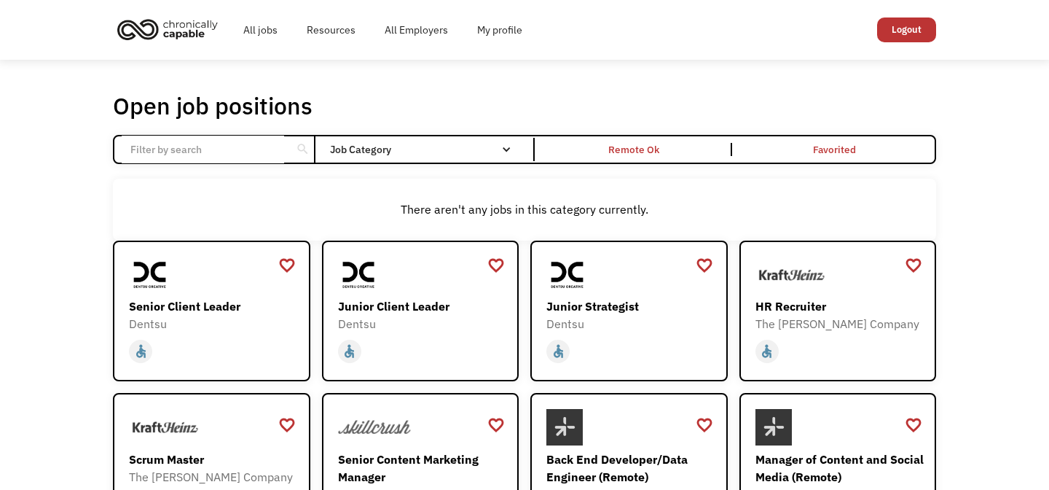
click at [374, 144] on div "Job Category" at bounding box center [428, 149] width 196 height 10
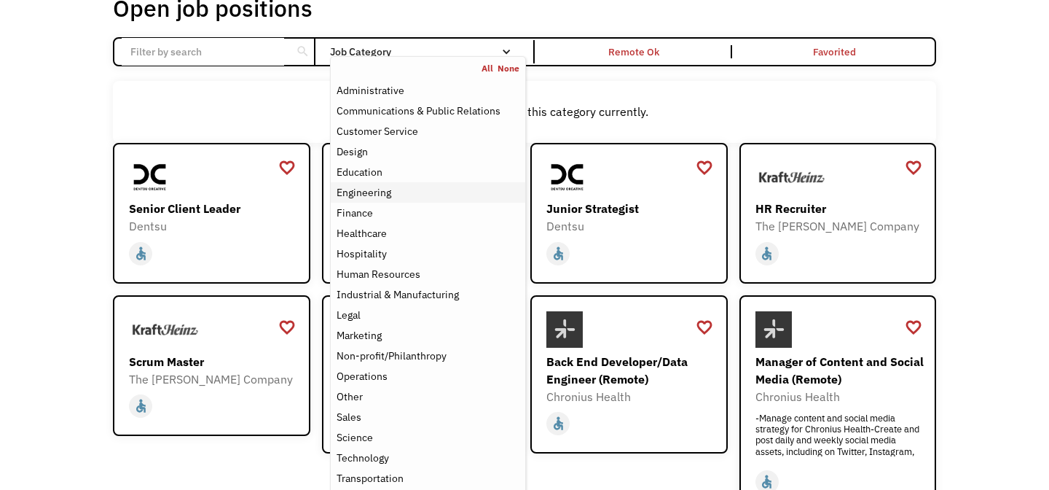
scroll to position [109, 0]
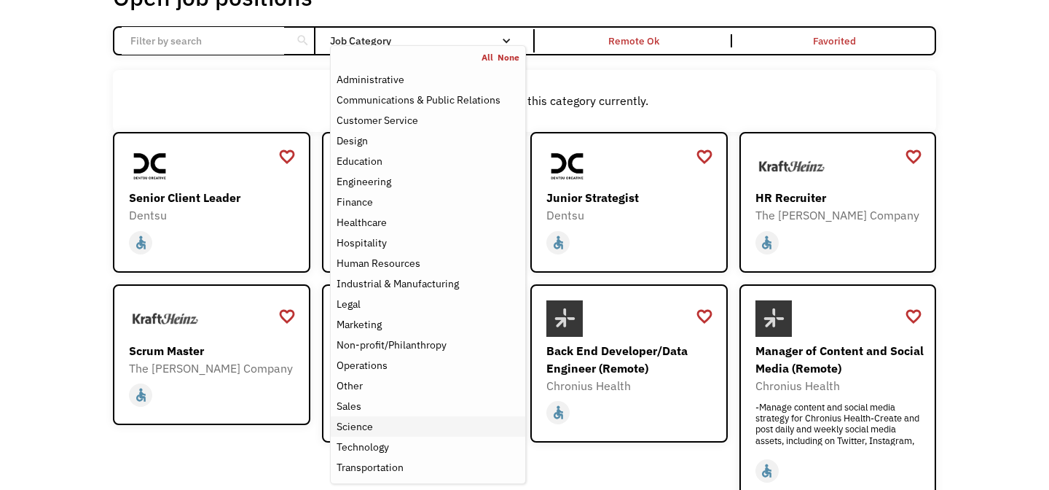
click at [396, 431] on div "Science" at bounding box center [428, 425] width 183 height 17
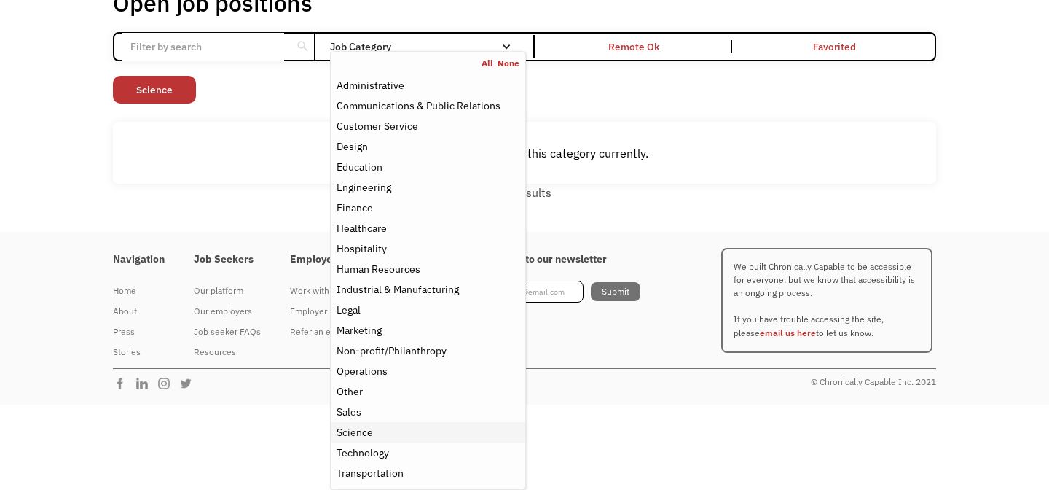
scroll to position [103, 0]
click at [417, 433] on div "Science" at bounding box center [428, 431] width 183 height 17
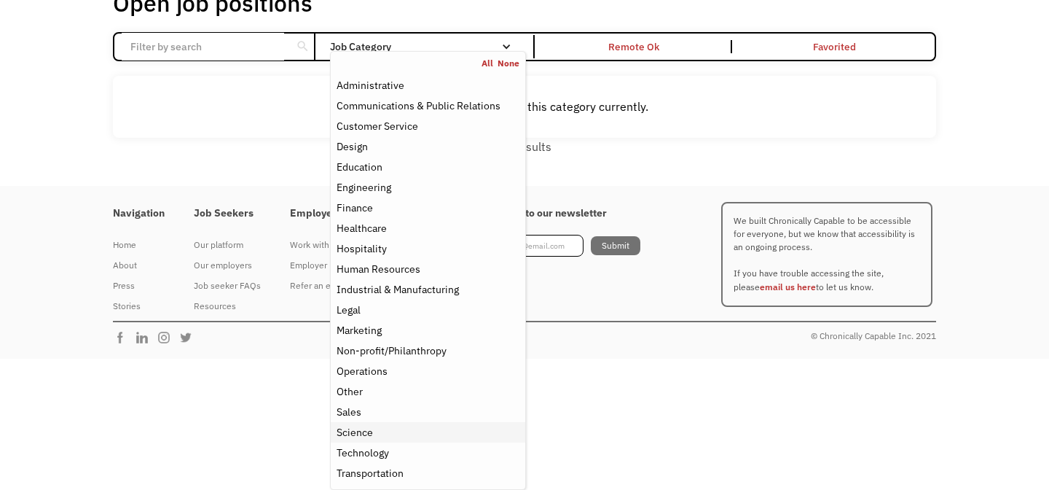
scroll to position [109, 0]
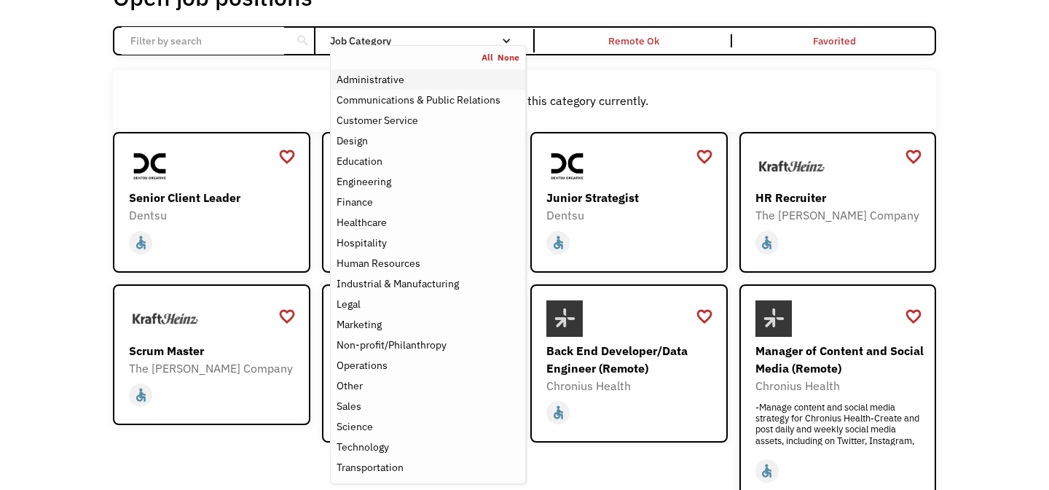
click at [456, 86] on div "Administrative" at bounding box center [428, 79] width 183 height 17
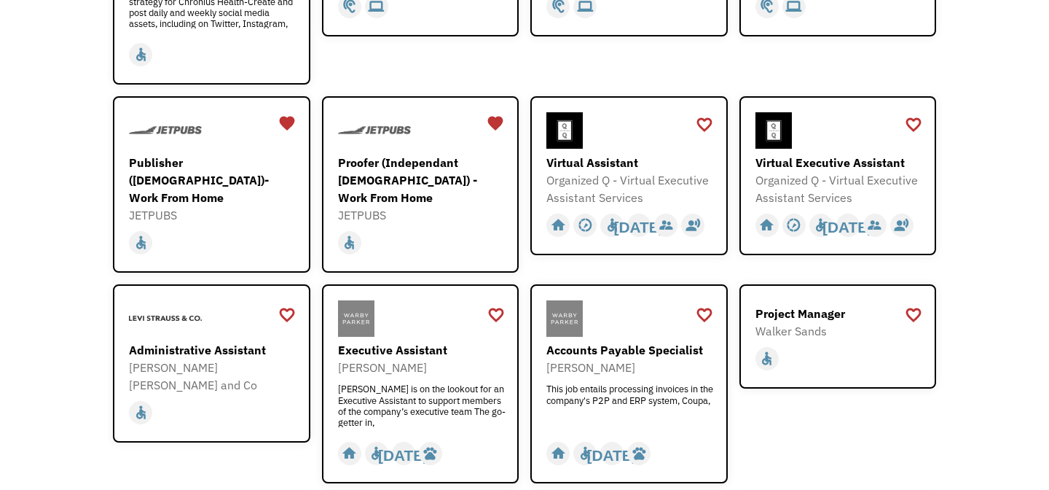
scroll to position [419, 0]
click at [454, 173] on div "Proofer (Independant [DEMOGRAPHIC_DATA]) - Work From Home" at bounding box center [422, 179] width 169 height 52
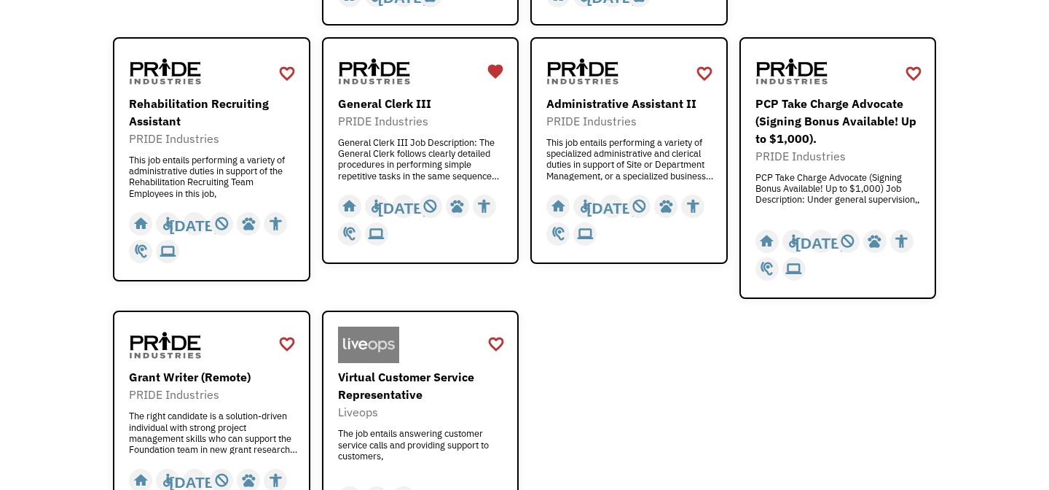
scroll to position [0, 0]
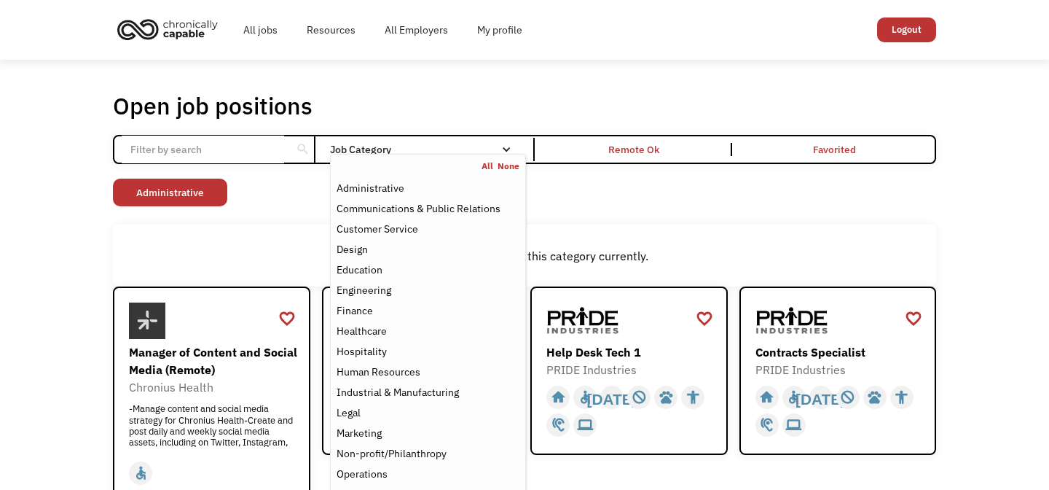
click at [511, 140] on div "Job Category" at bounding box center [428, 149] width 196 height 23
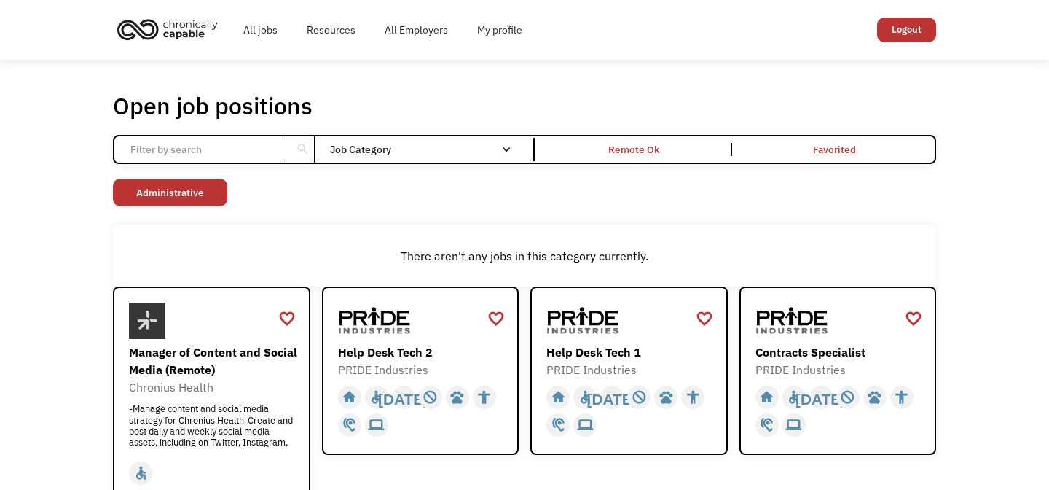
click at [511, 141] on div "Job Category" at bounding box center [428, 149] width 196 height 23
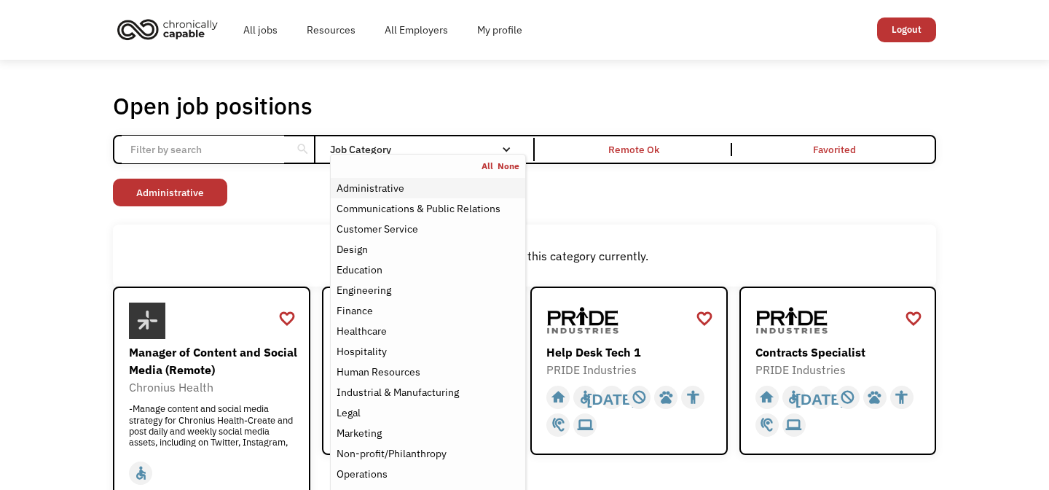
click at [415, 191] on div "Administrative" at bounding box center [428, 187] width 183 height 17
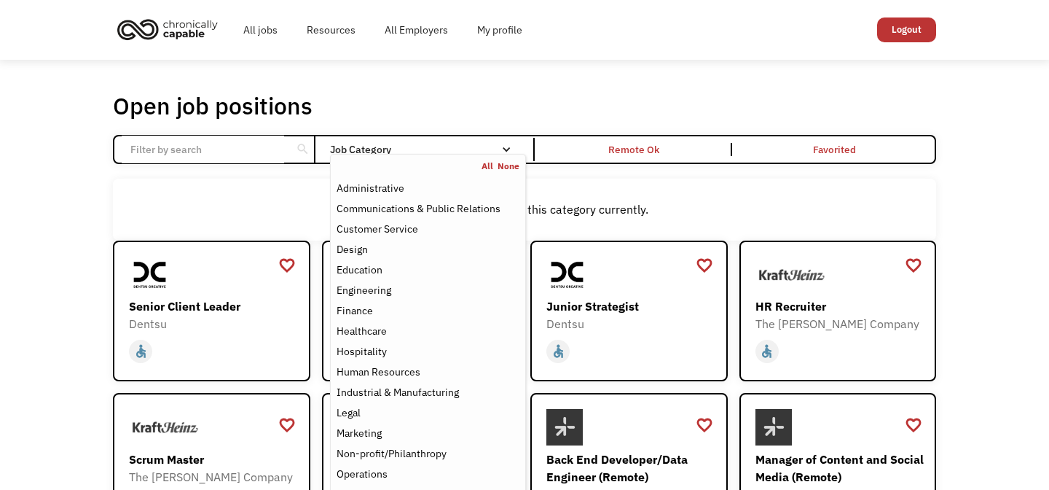
click at [424, 147] on div "Job Category" at bounding box center [428, 149] width 196 height 10
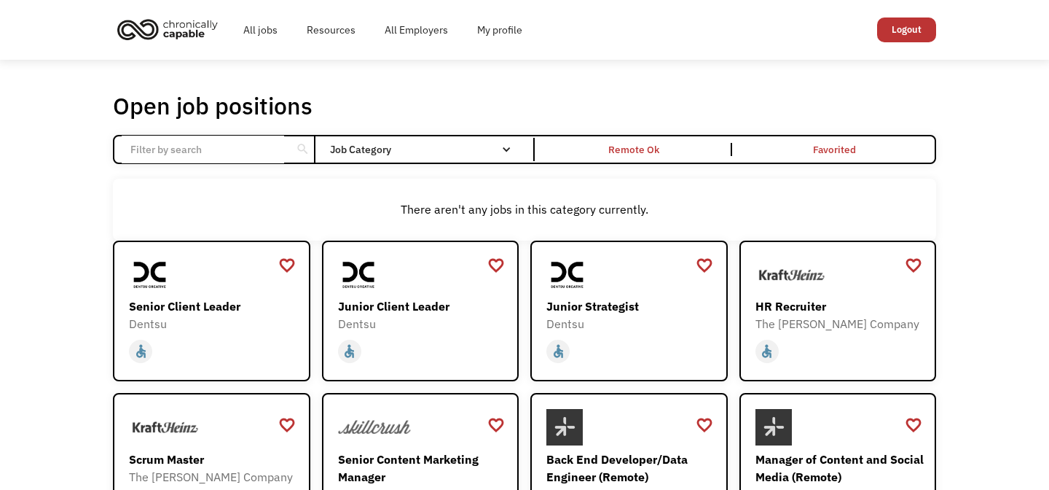
click at [424, 147] on div "Job Category" at bounding box center [428, 149] width 196 height 10
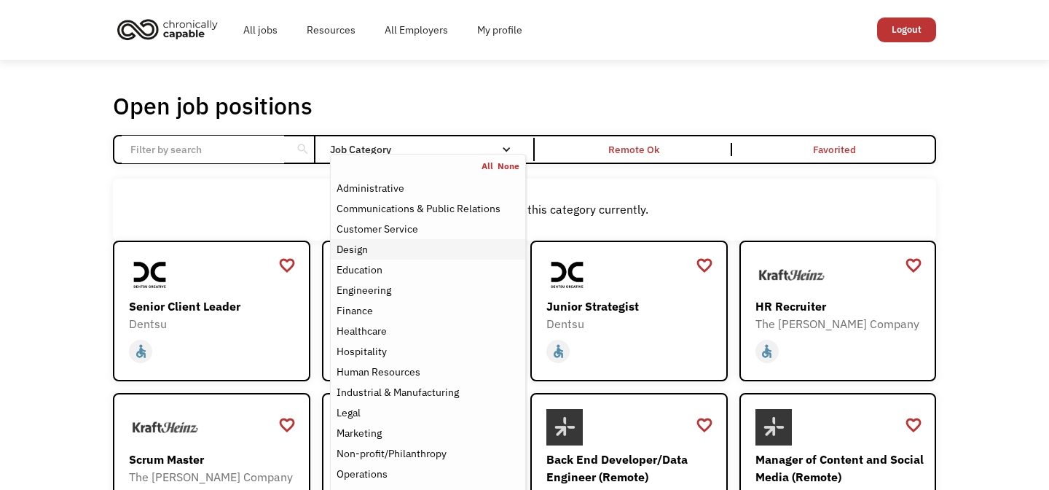
click at [404, 244] on div "Design" at bounding box center [428, 248] width 183 height 17
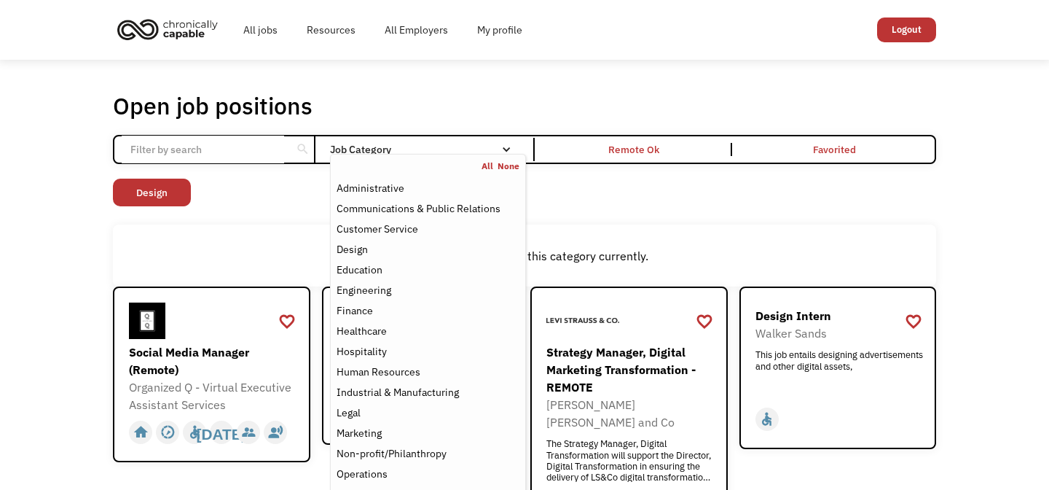
click at [688, 229] on div "There aren't any jobs in this category currently." at bounding box center [524, 254] width 823 height 61
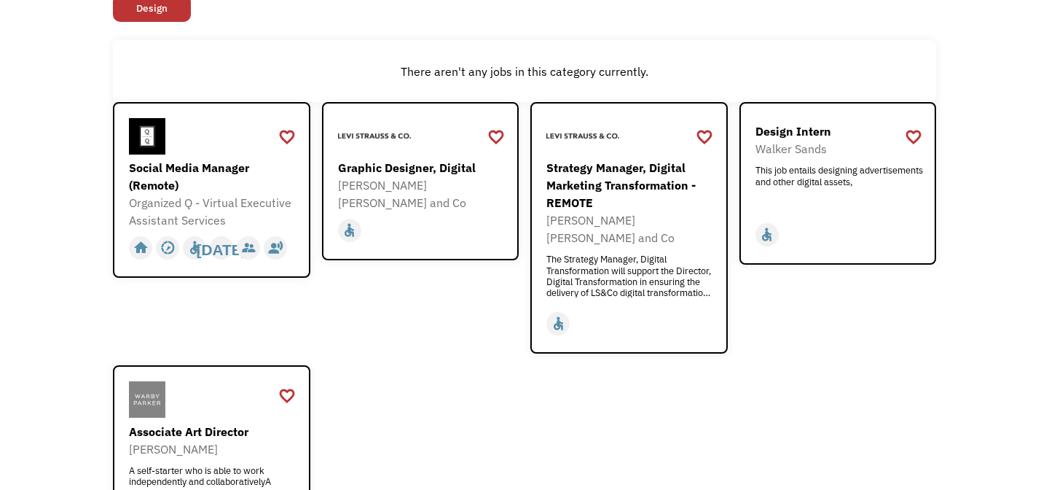
scroll to position [185, 0]
click at [213, 187] on div "Social Media Manager (Remote)" at bounding box center [213, 175] width 169 height 35
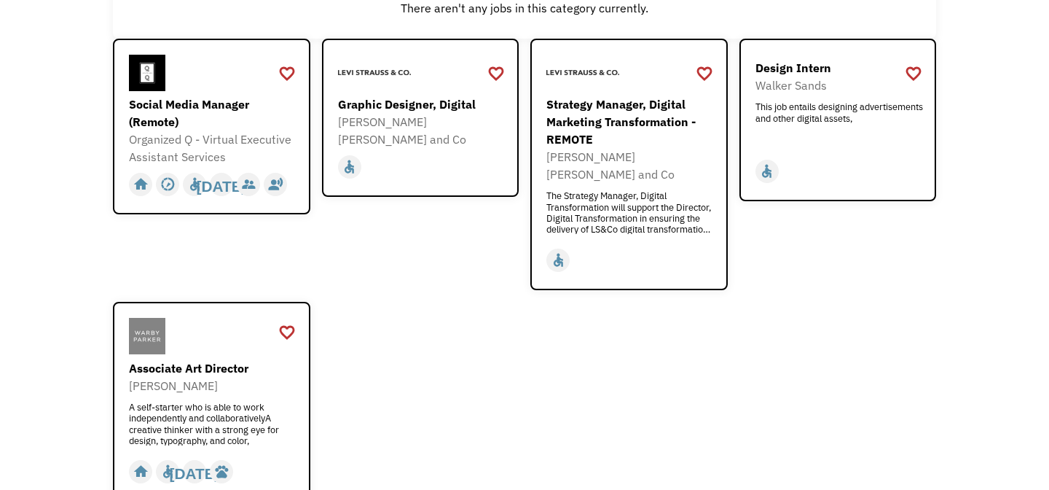
scroll to position [249, 0]
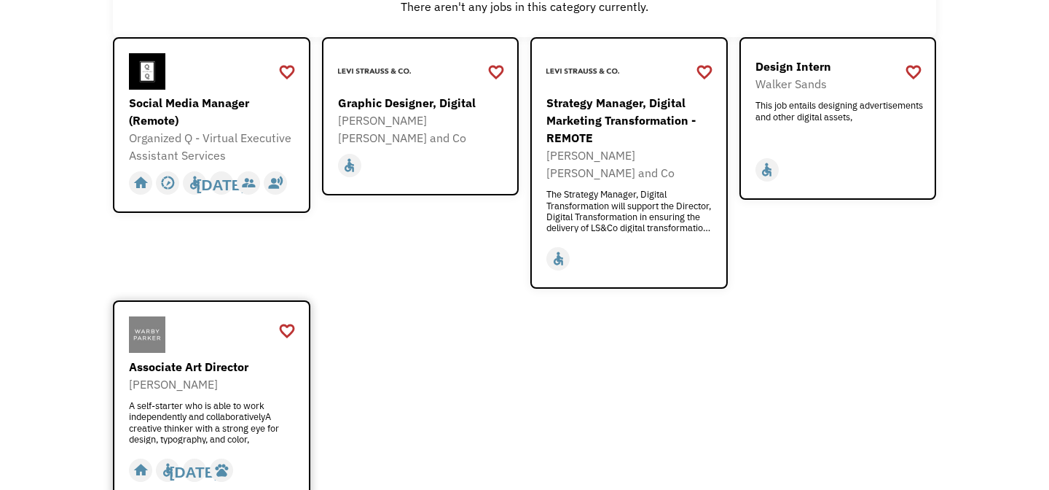
click at [229, 358] on div "Associate Art Director" at bounding box center [213, 366] width 169 height 17
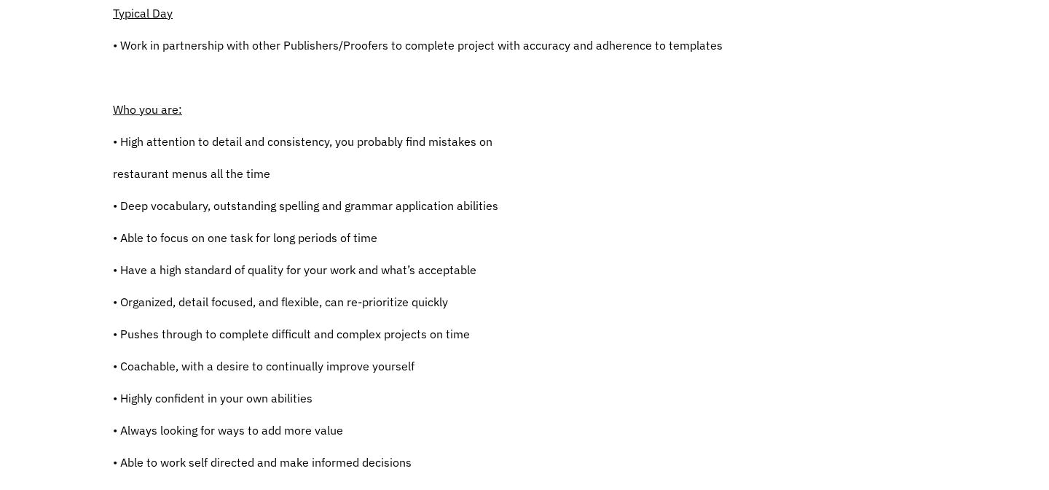
scroll to position [609, 0]
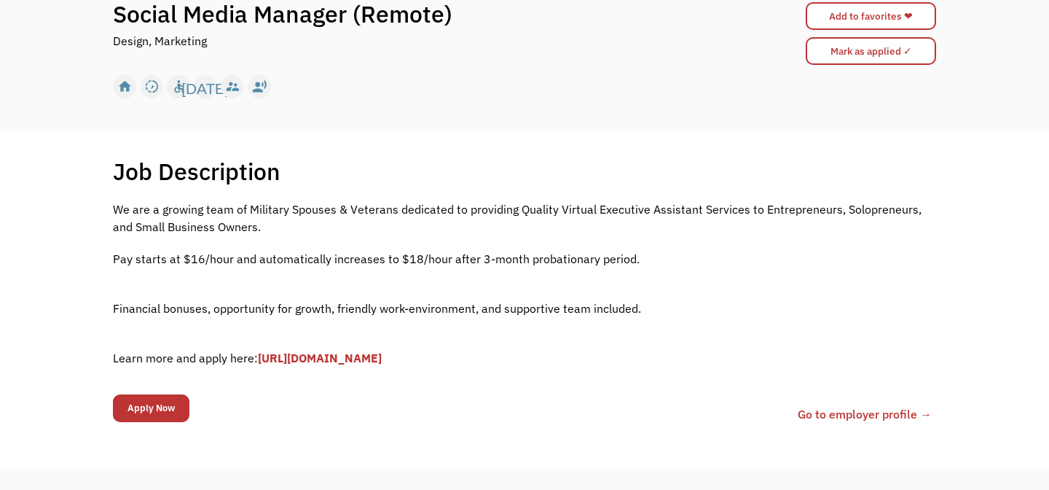
scroll to position [161, 0]
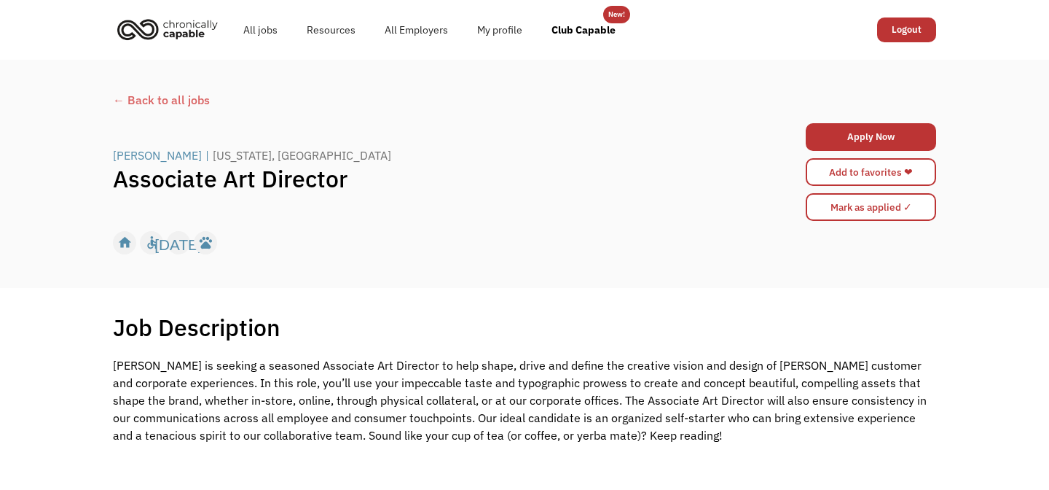
click at [199, 95] on div "← Back to all jobs" at bounding box center [524, 99] width 823 height 17
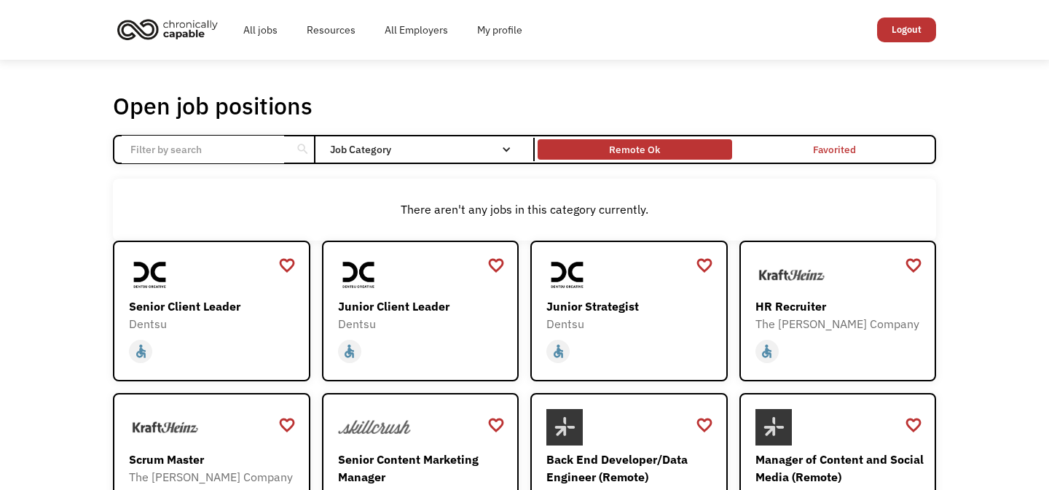
click at [678, 149] on div "Remote Ok" at bounding box center [635, 149] width 194 height 13
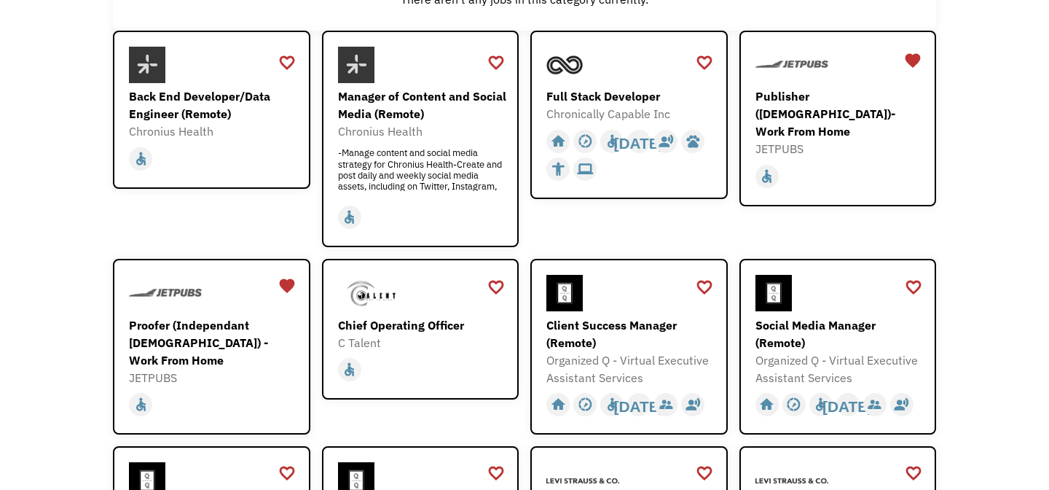
scroll to position [218, 0]
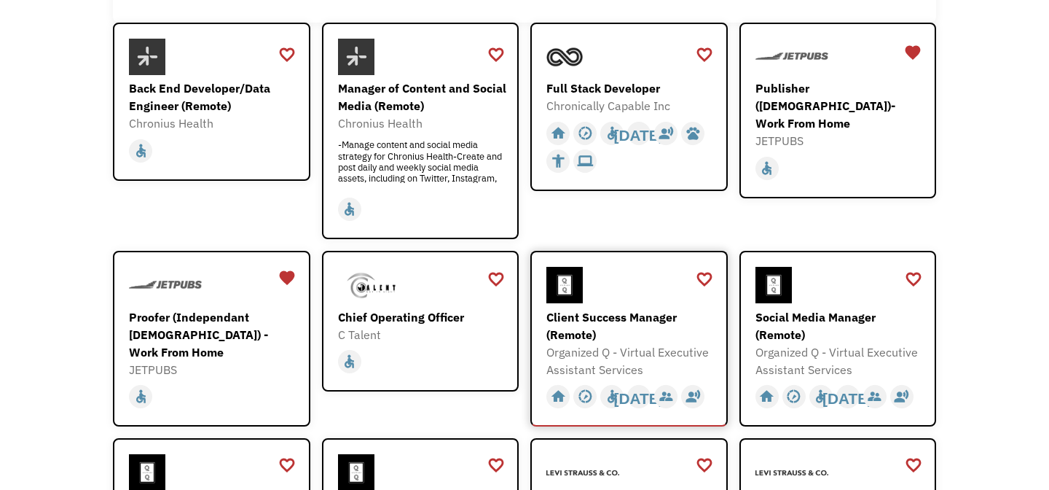
click at [562, 292] on img at bounding box center [564, 285] width 36 height 36
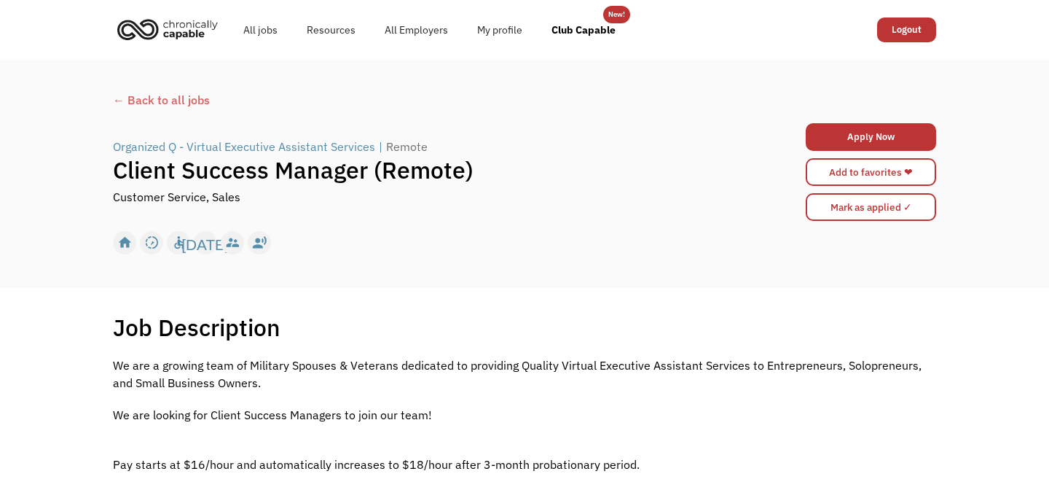
click at [137, 95] on div "← Back to all jobs" at bounding box center [524, 99] width 823 height 17
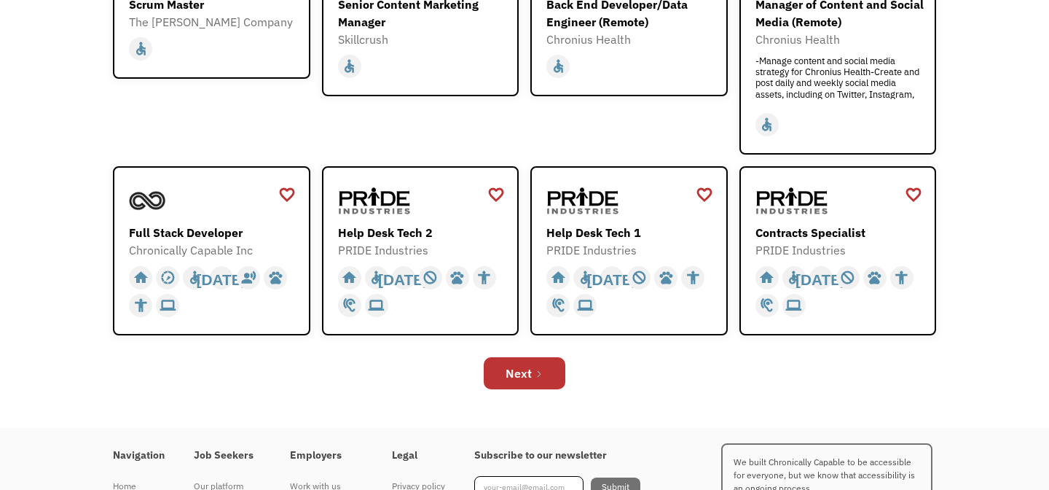
scroll to position [456, 0]
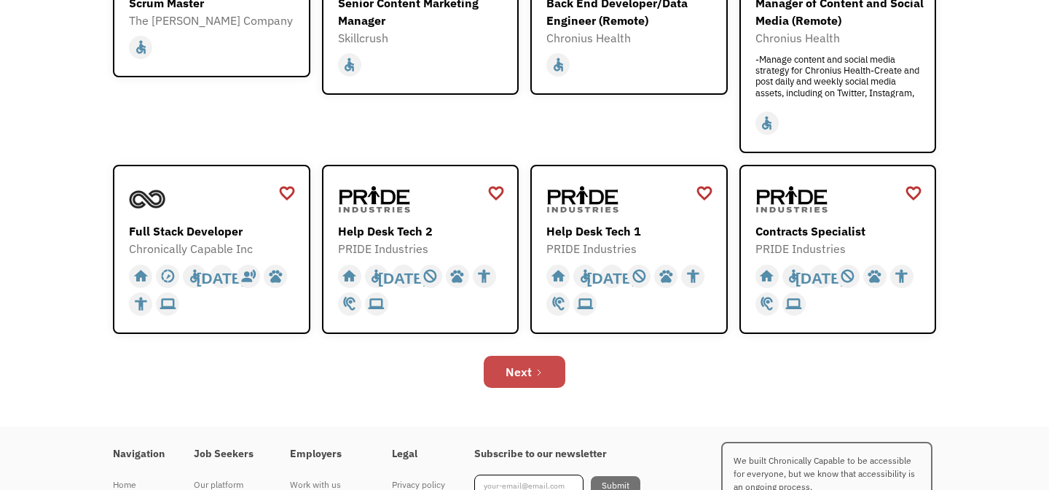
click at [526, 378] on div "Next" at bounding box center [519, 371] width 26 height 17
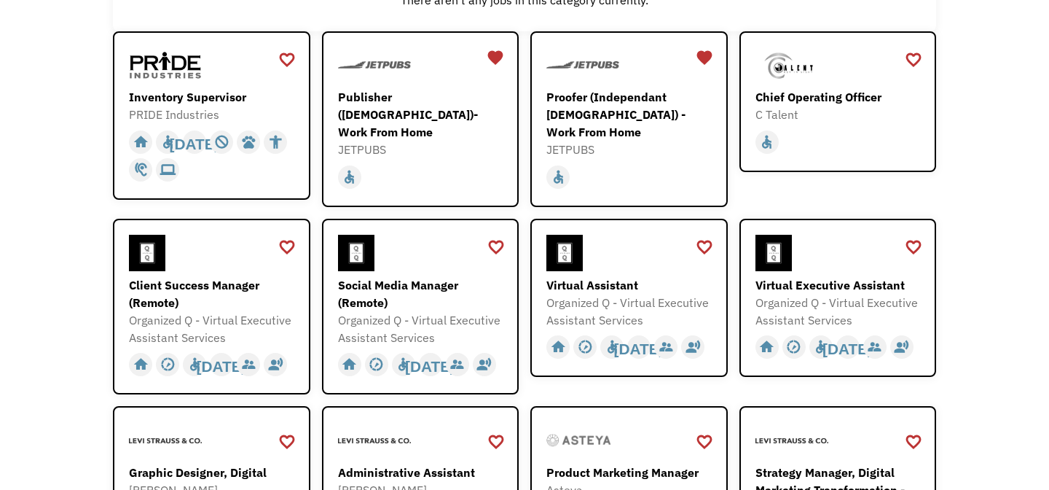
scroll to position [232, 0]
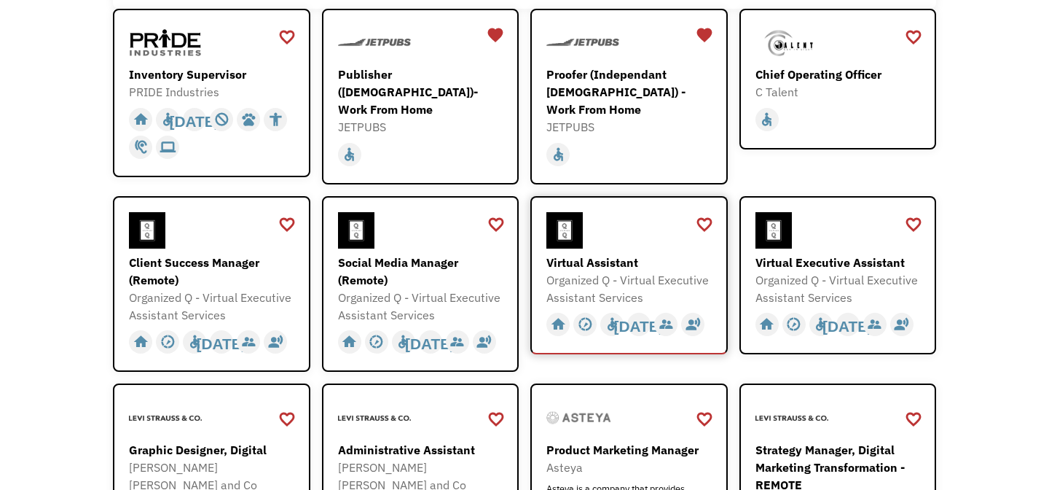
click at [661, 245] on div "Virtual Assistant Organized Q - Virtual Executive Assistant Services https://fo…" at bounding box center [630, 259] width 169 height 94
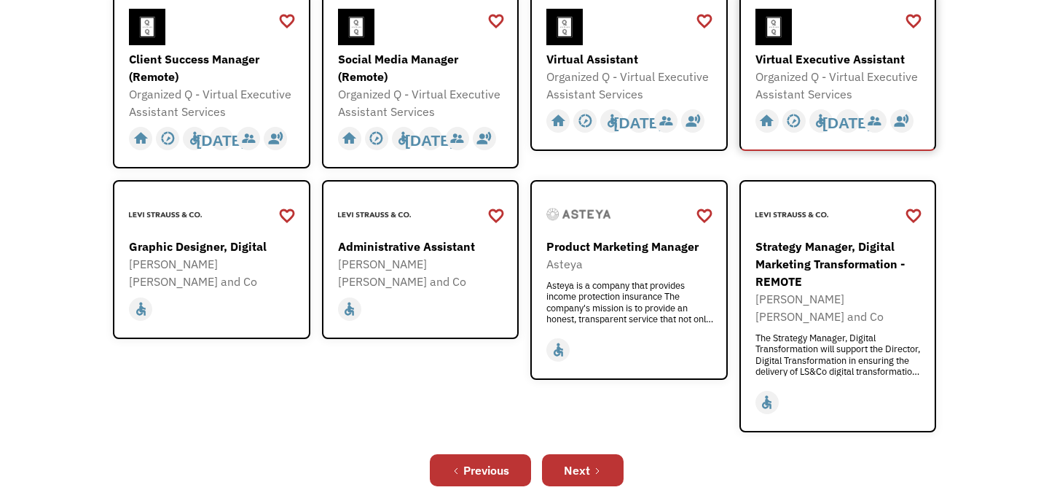
scroll to position [436, 0]
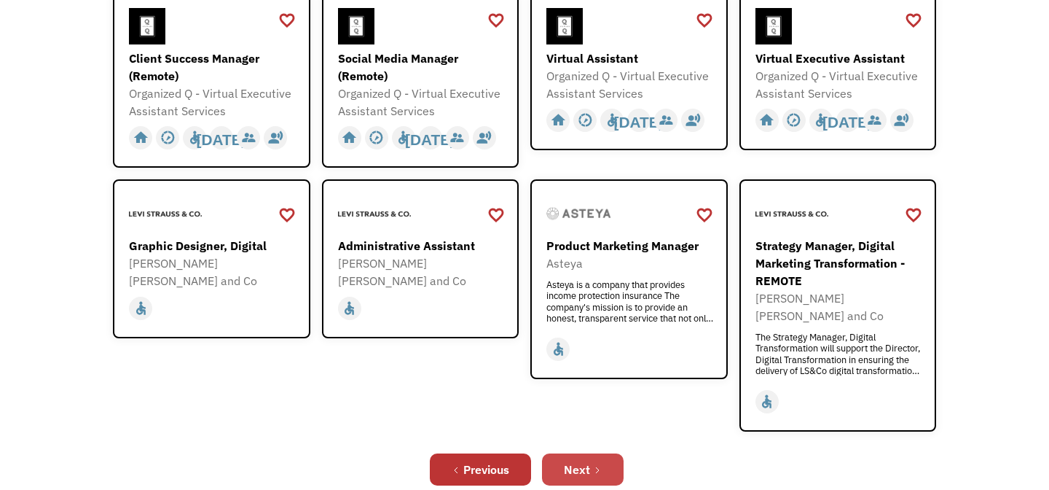
click at [581, 460] on div "Next" at bounding box center [577, 468] width 26 height 17
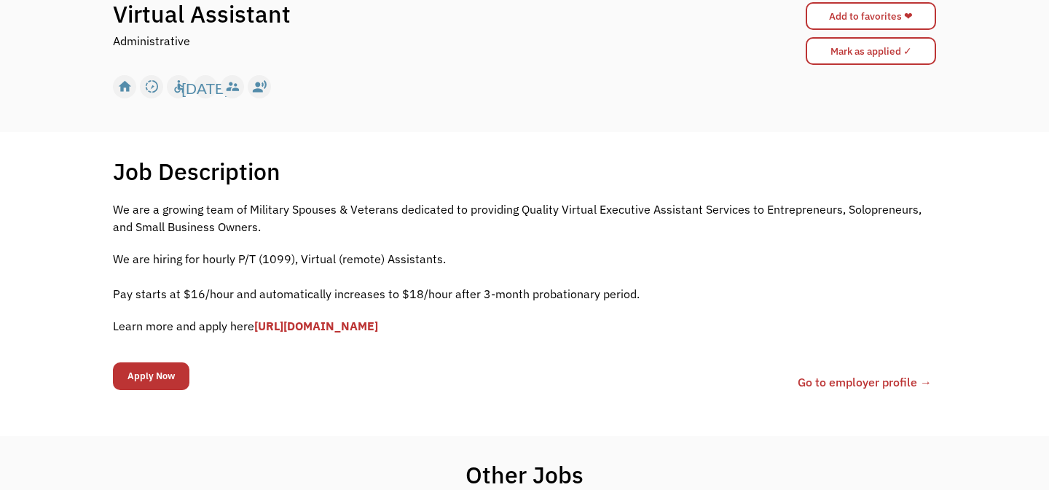
scroll to position [141, 0]
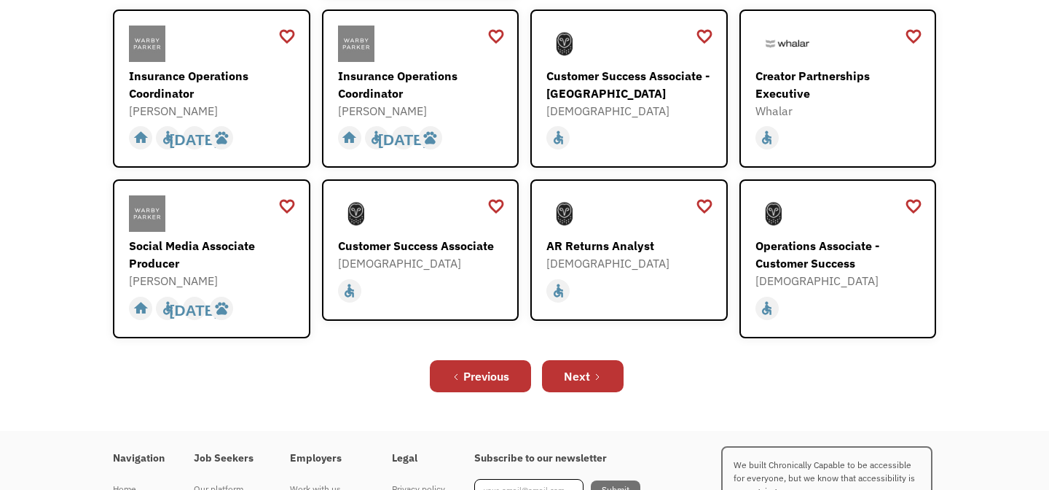
scroll to position [506, 0]
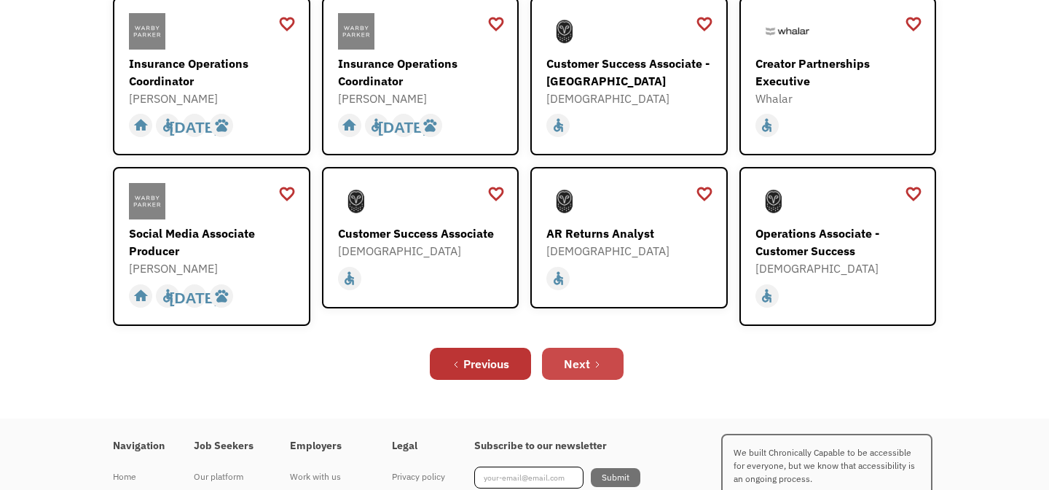
click at [604, 352] on link "Next" at bounding box center [583, 363] width 82 height 32
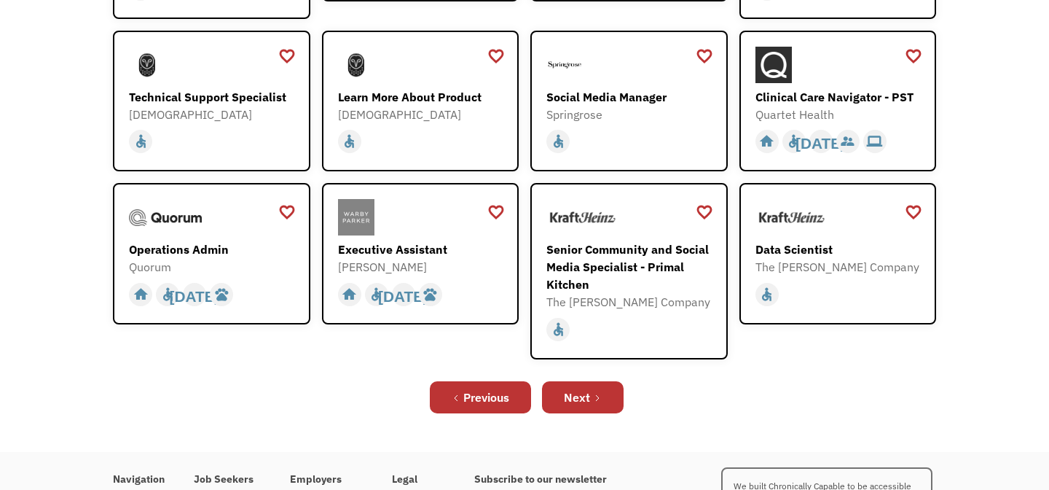
scroll to position [388, 0]
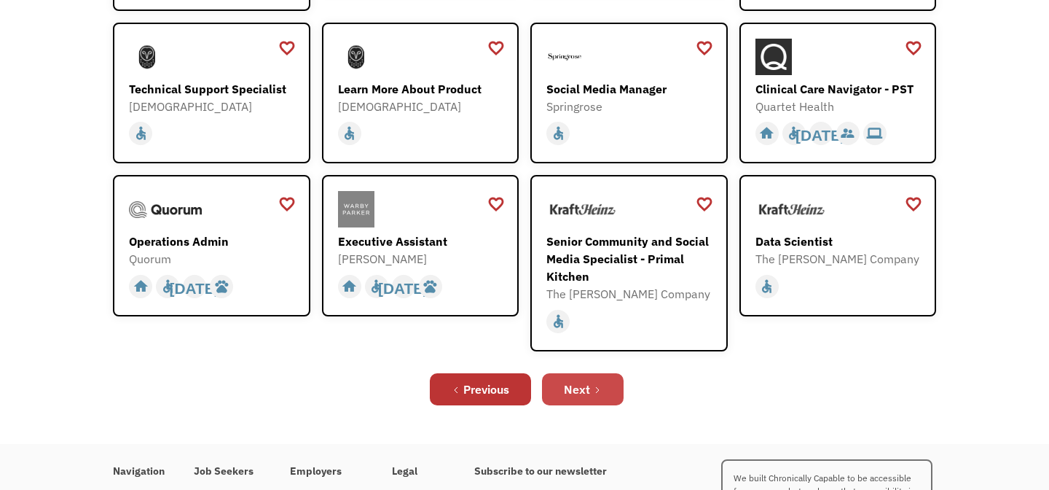
click at [573, 380] on div "Next" at bounding box center [577, 388] width 26 height 17
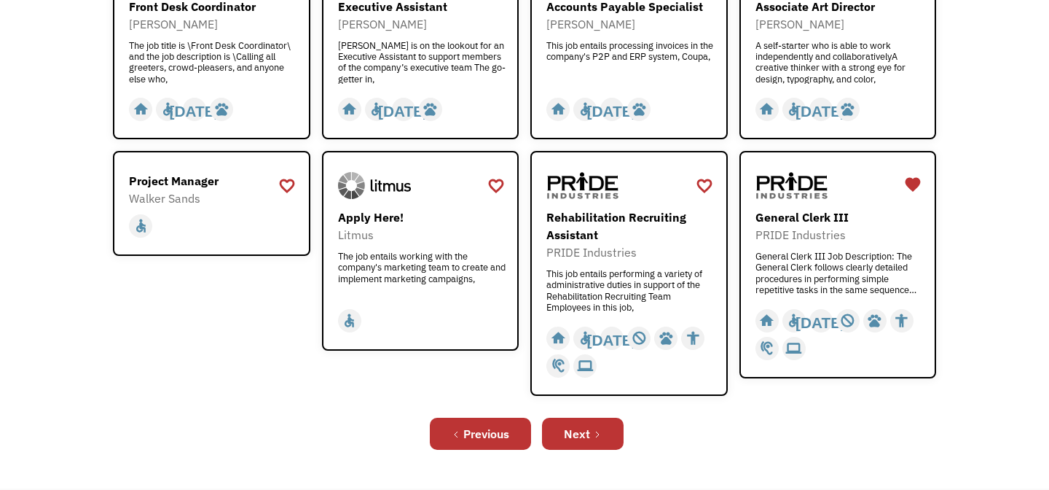
scroll to position [477, 0]
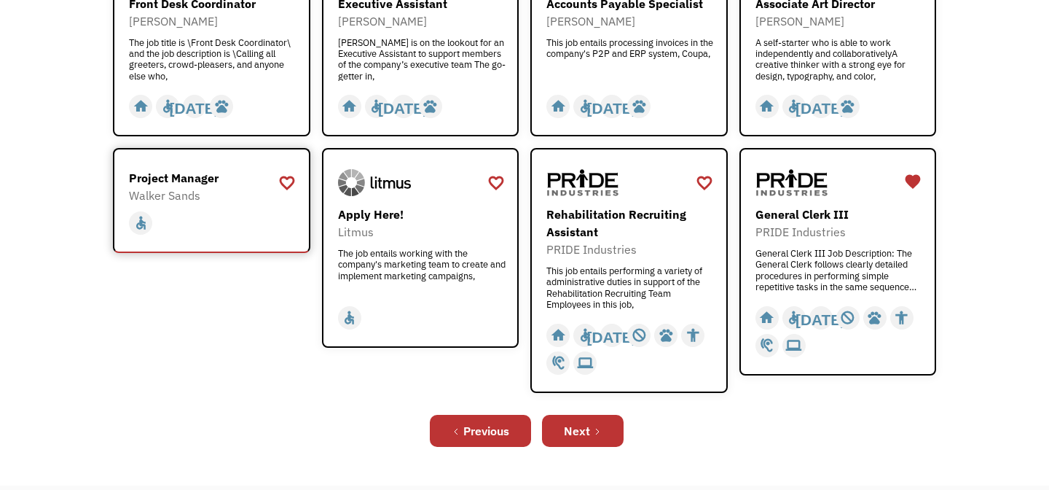
click at [259, 227] on div "home slow_motion_video accessible today not_interested supervisor_account recor…" at bounding box center [213, 223] width 169 height 28
click at [584, 423] on div "Next" at bounding box center [577, 430] width 26 height 17
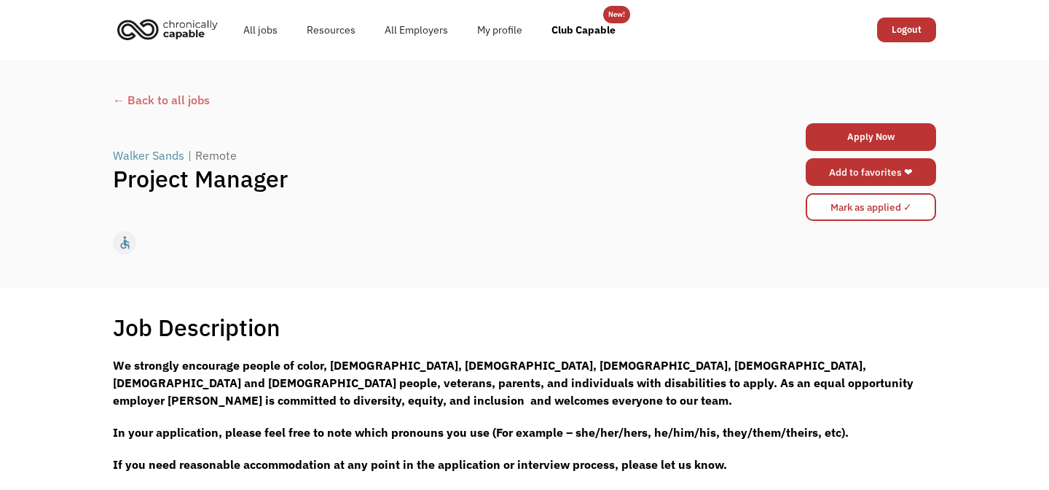
click at [885, 179] on link "Add to favorites ❤" at bounding box center [871, 172] width 130 height 28
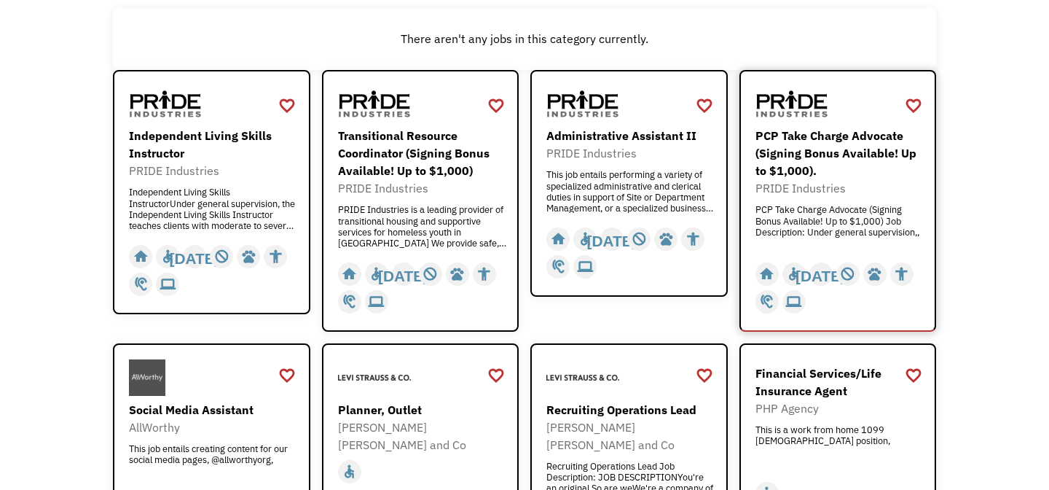
scroll to position [229, 0]
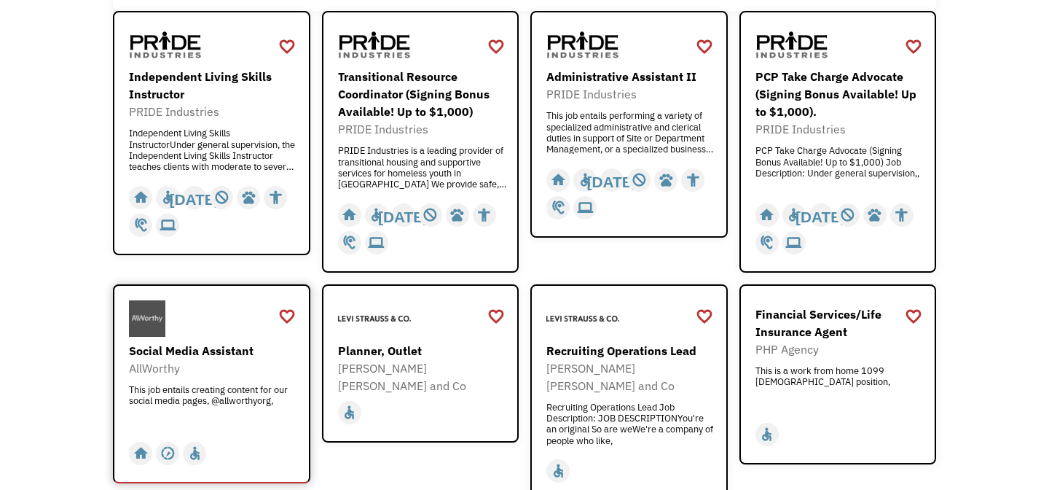
click at [246, 339] on div "Social Media Assistant AllWorthy This job entails creating content for our soci…" at bounding box center [213, 367] width 169 height 135
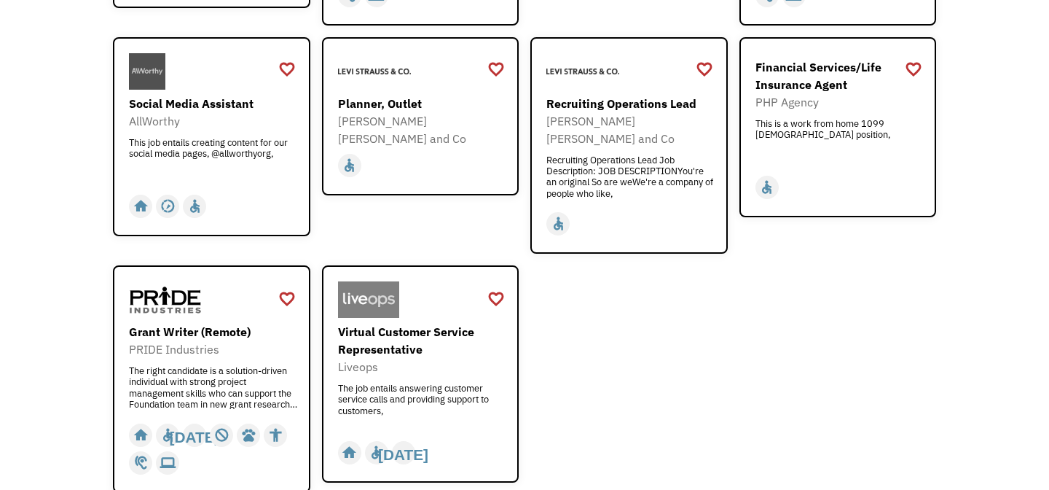
scroll to position [480, 0]
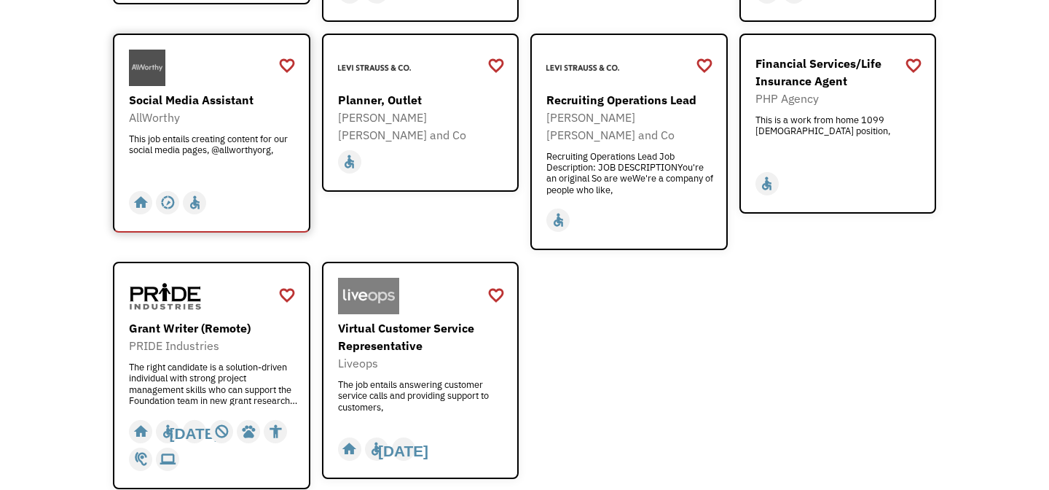
click at [147, 65] on img at bounding box center [147, 68] width 36 height 36
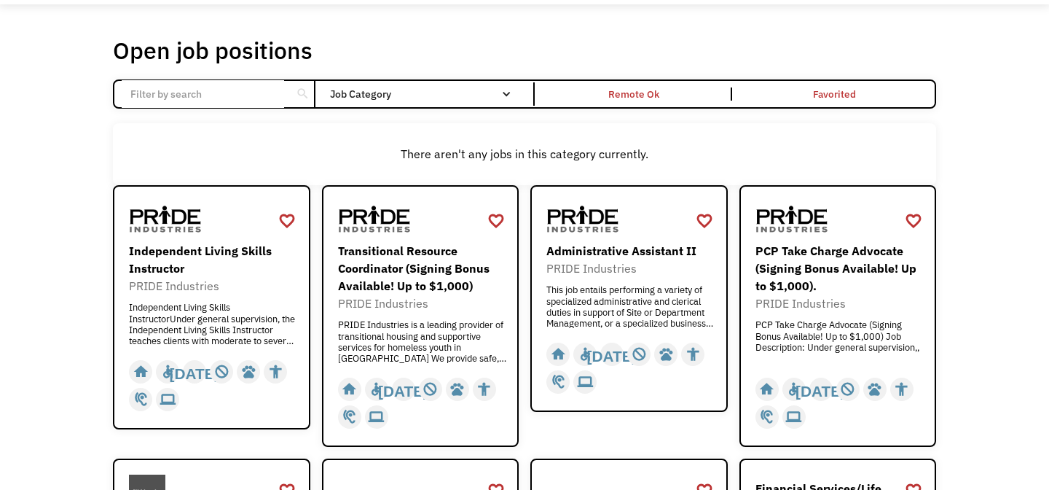
scroll to position [0, 0]
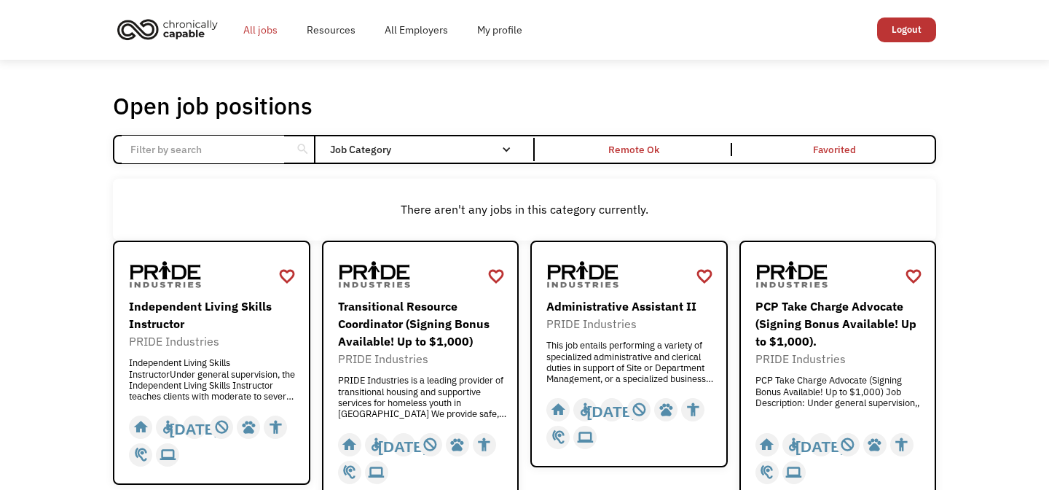
click at [249, 28] on link "All jobs" at bounding box center [260, 30] width 63 height 47
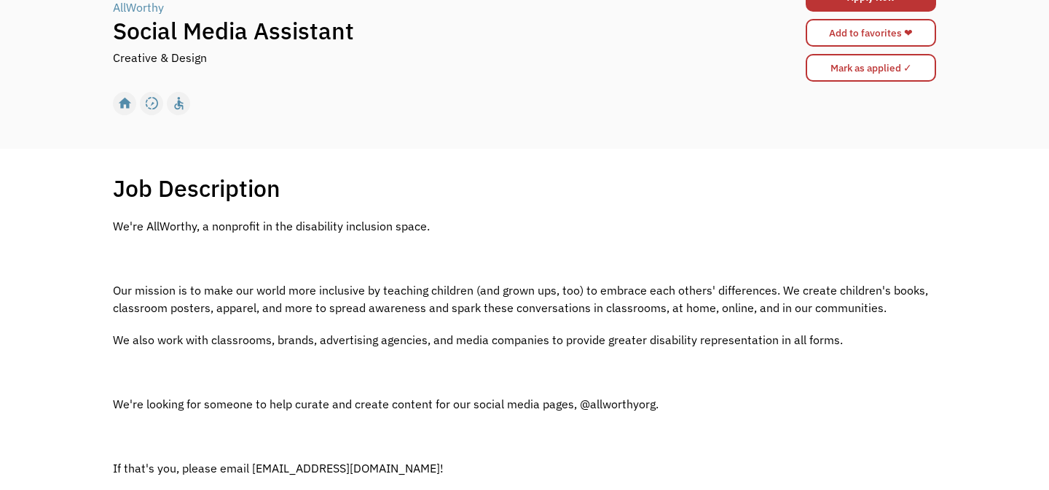
scroll to position [122, 0]
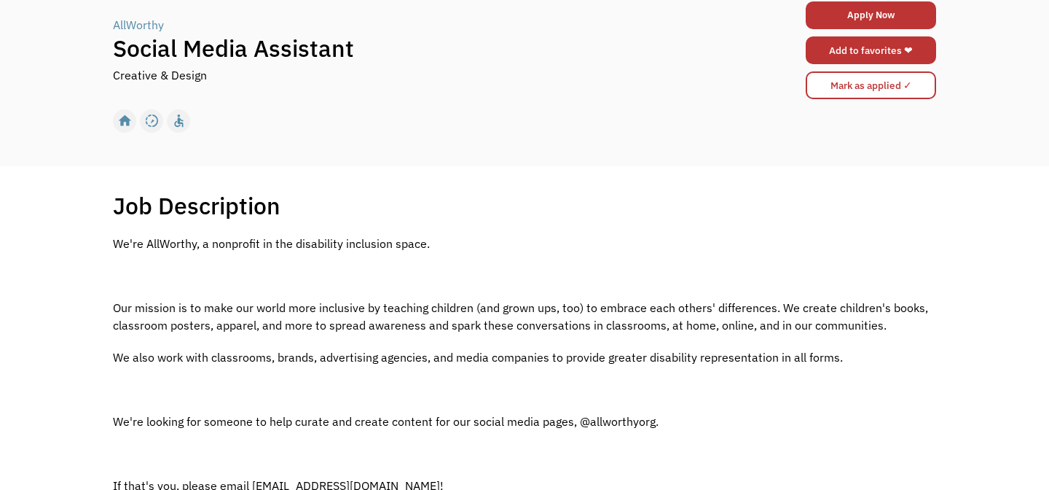
click at [898, 46] on link "Add to favorites ❤" at bounding box center [871, 50] width 130 height 28
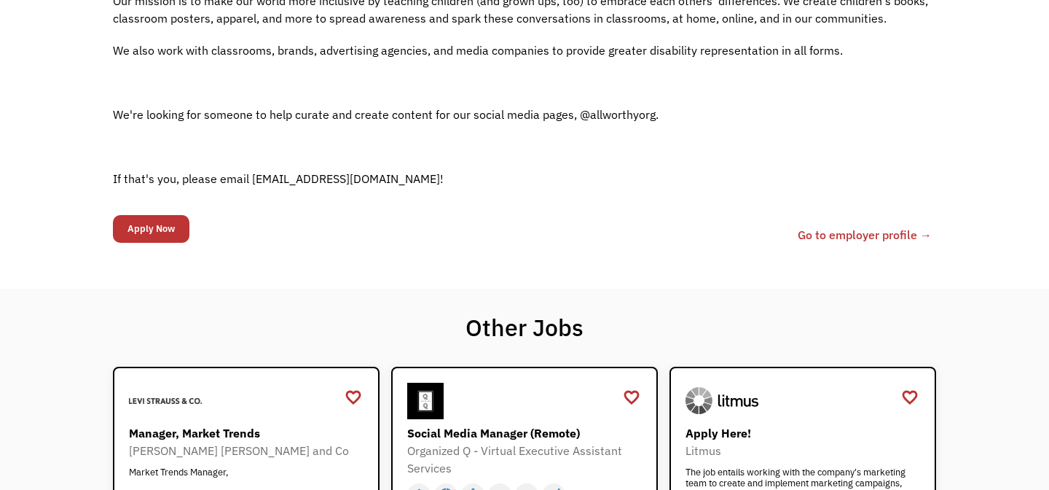
scroll to position [417, 0]
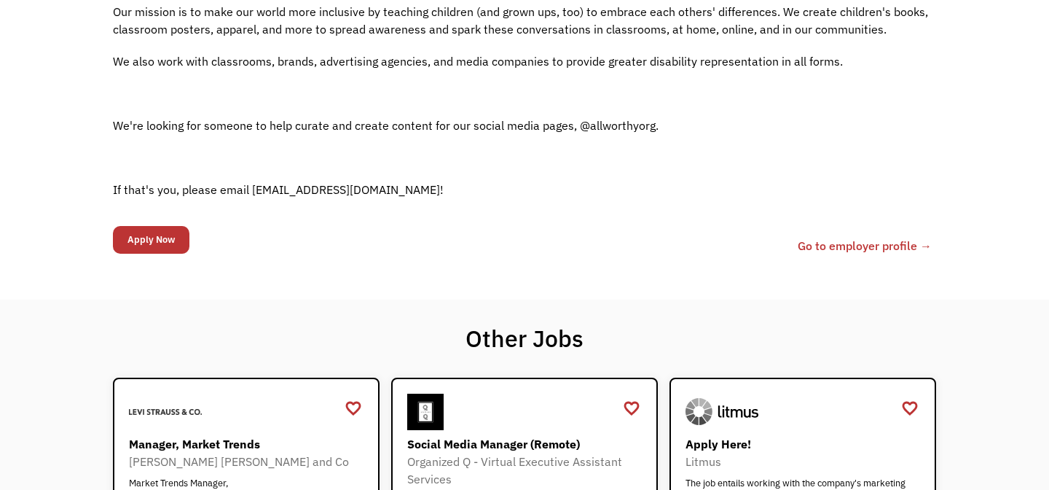
click at [814, 247] on link "Go to employer profile →" at bounding box center [865, 245] width 134 height 17
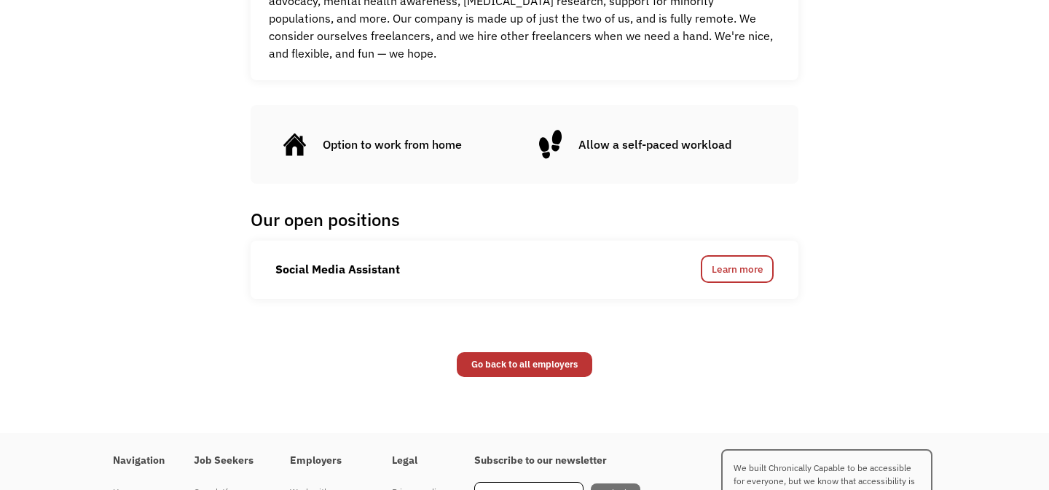
scroll to position [750, 0]
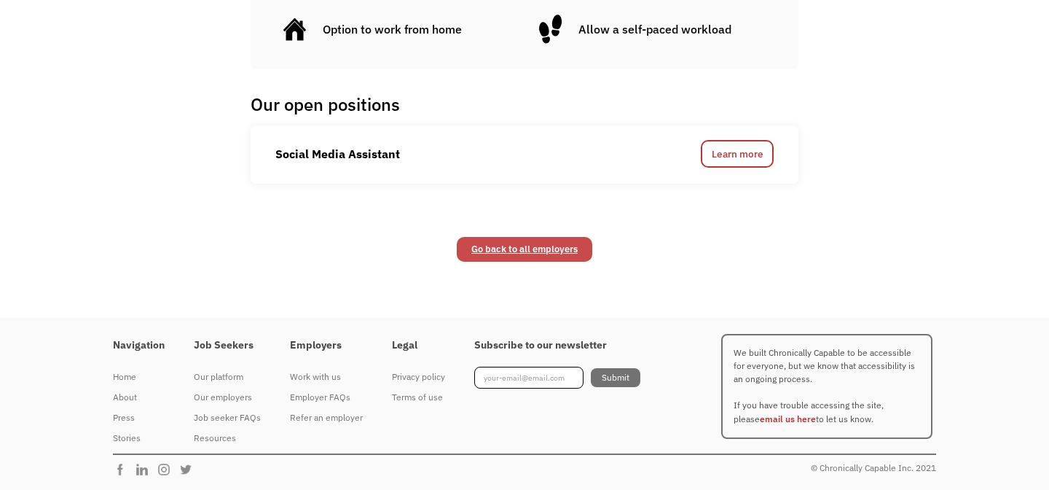
click at [543, 247] on link "Go back to all employers" at bounding box center [525, 249] width 136 height 25
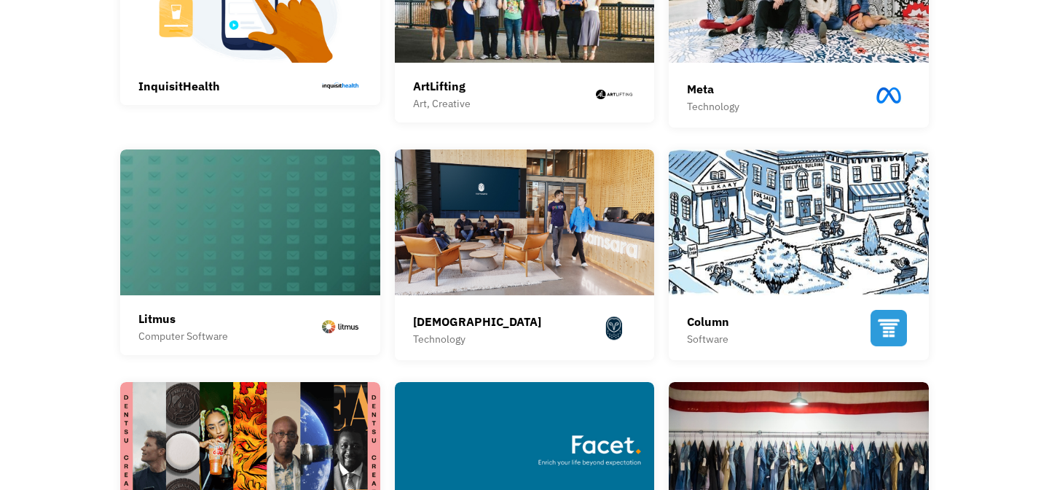
scroll to position [493, 0]
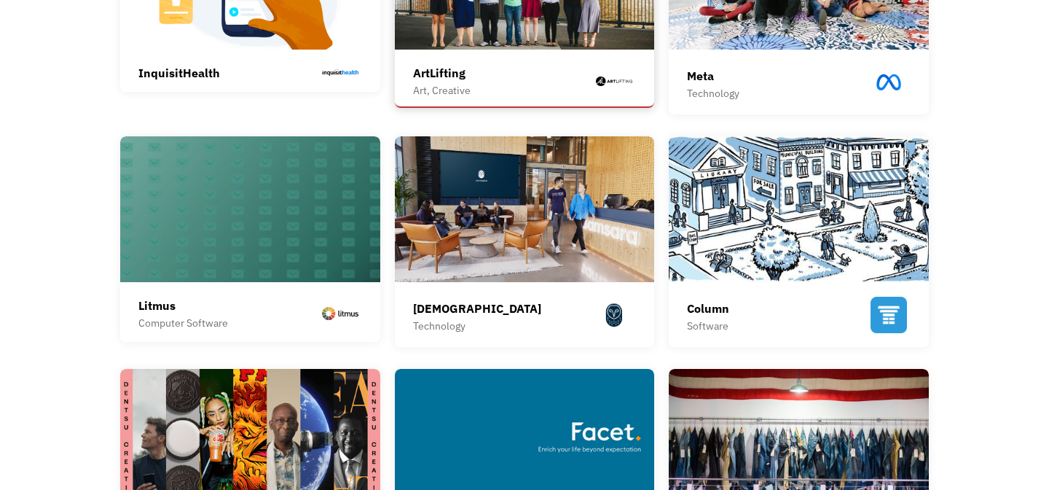
click at [546, 60] on div "ArtLifting Art, Creative ArtLifting is a social enterprise that connects corpor…" at bounding box center [525, 82] width 224 height 50
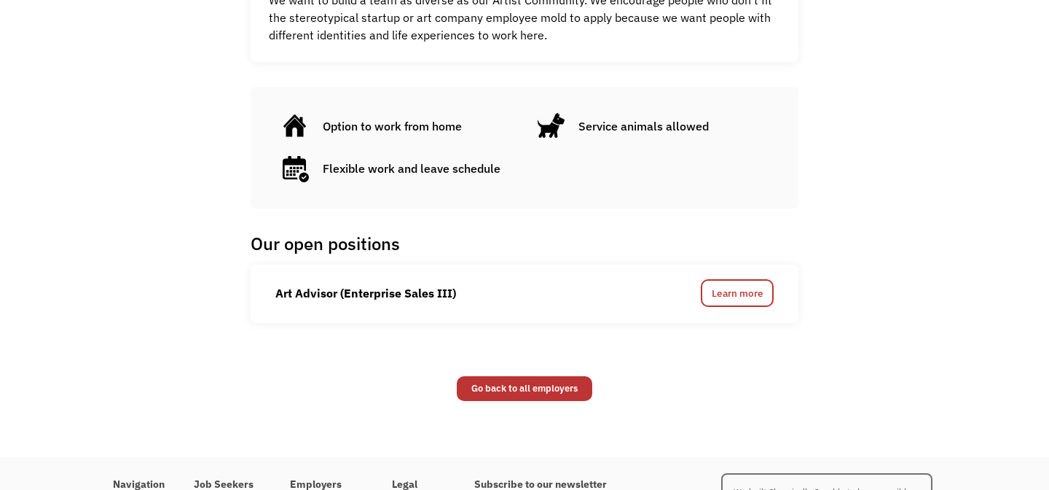
scroll to position [695, 0]
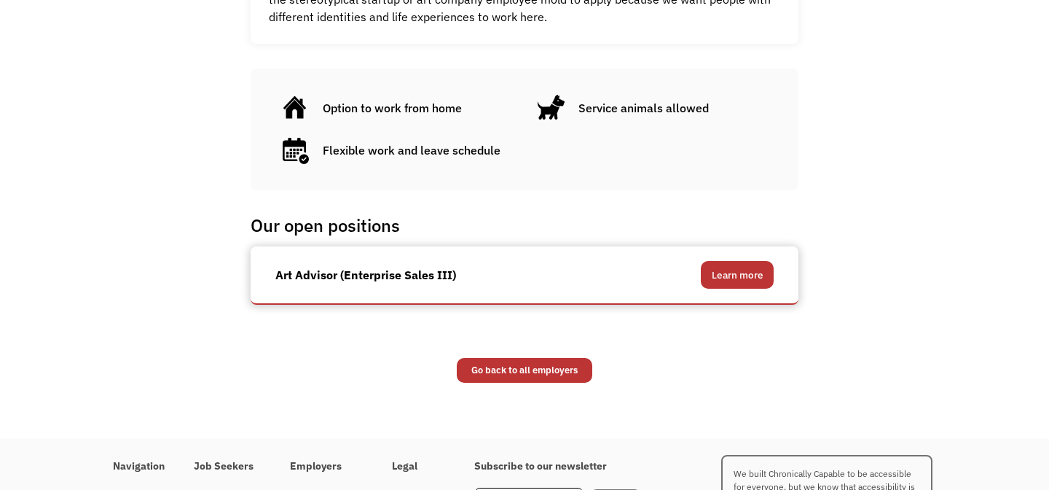
click at [751, 270] on link "Learn more" at bounding box center [737, 275] width 73 height 28
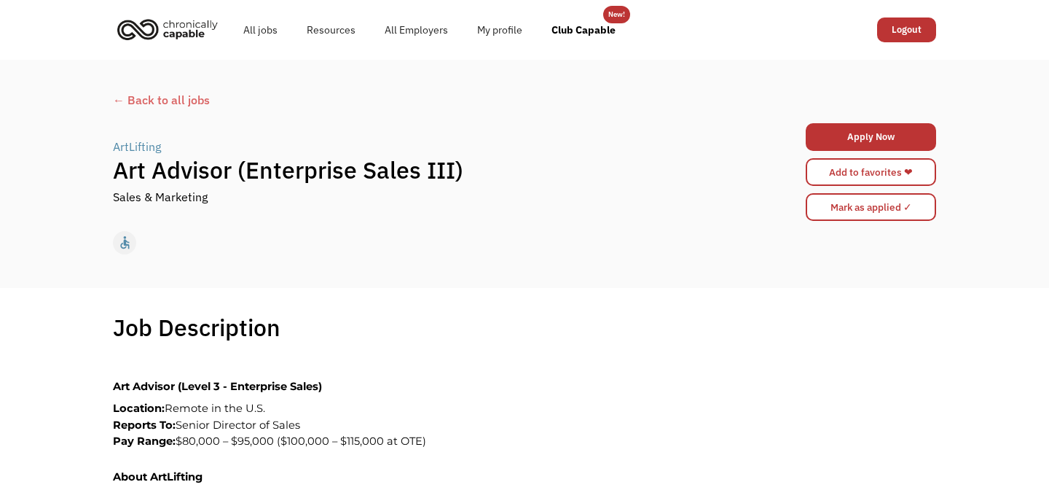
click at [160, 101] on div "← Back to all jobs" at bounding box center [524, 99] width 823 height 17
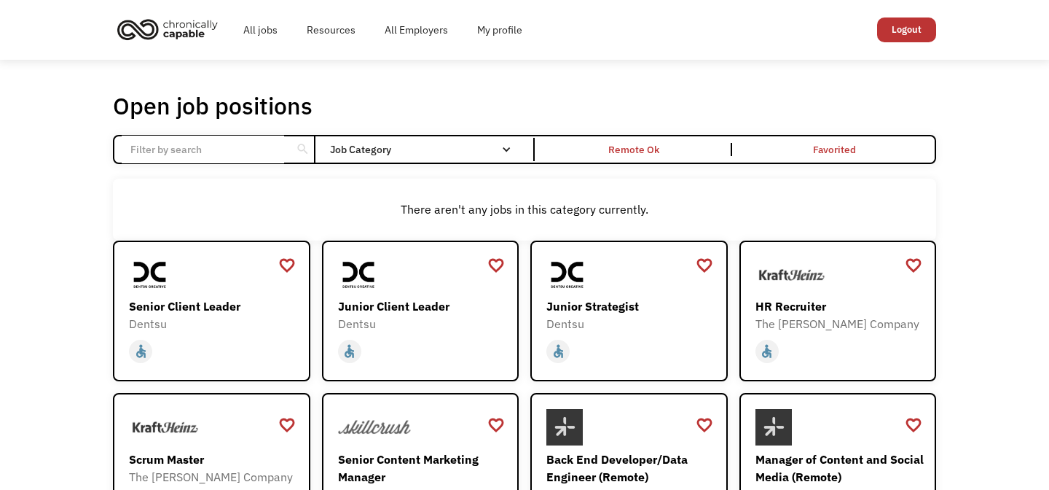
click at [195, 22] on img "home" at bounding box center [167, 29] width 109 height 32
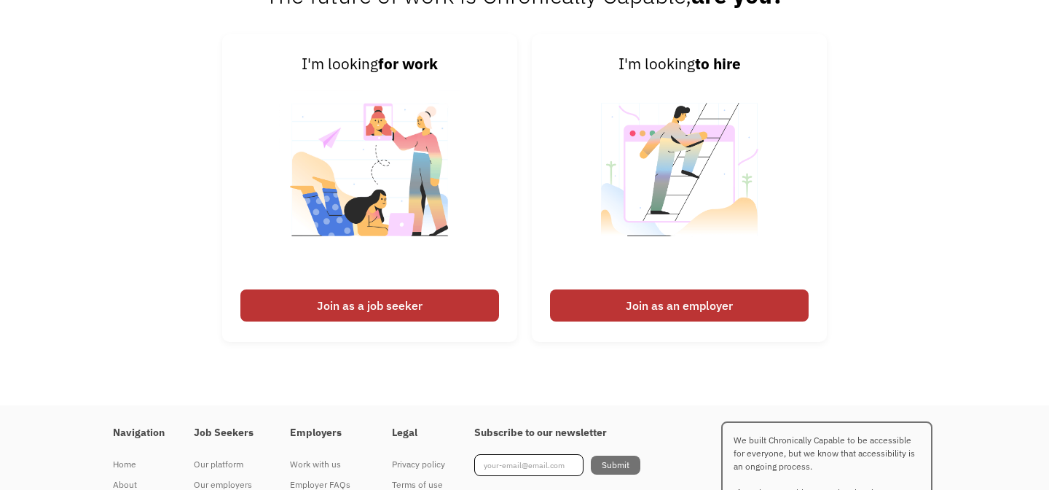
scroll to position [3345, 0]
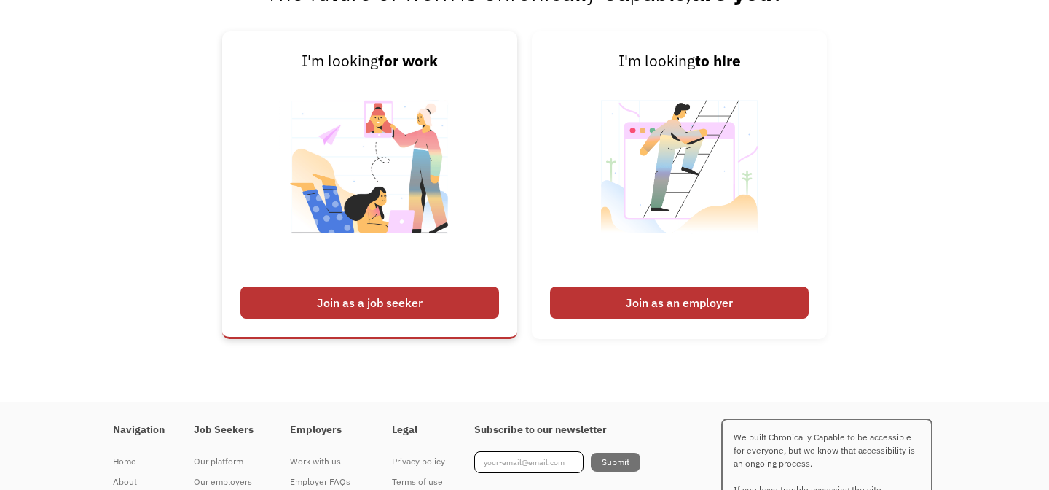
click at [469, 292] on div "Join as a job seeker" at bounding box center [369, 302] width 259 height 32
click at [468, 304] on div "Join as a job seeker" at bounding box center [369, 302] width 259 height 32
click at [426, 168] on img at bounding box center [369, 176] width 181 height 206
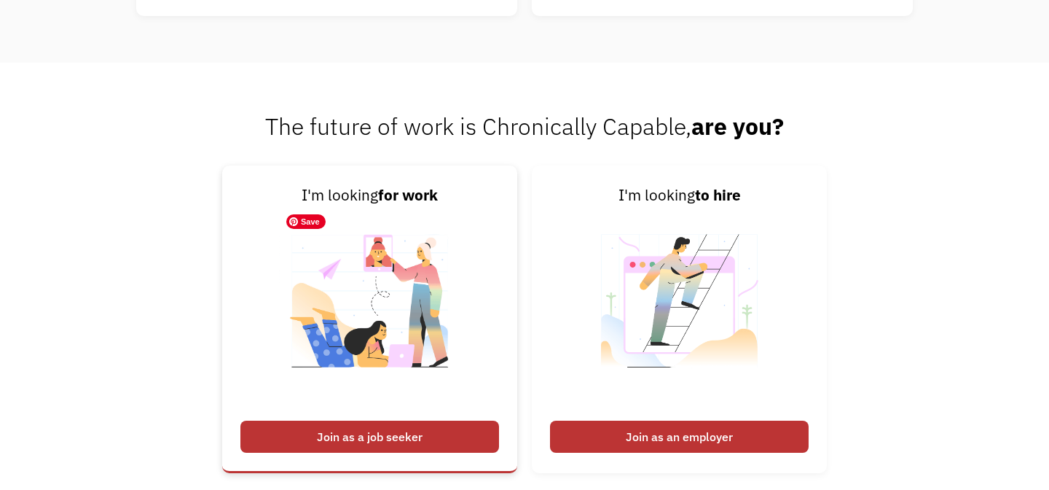
scroll to position [3210, 0]
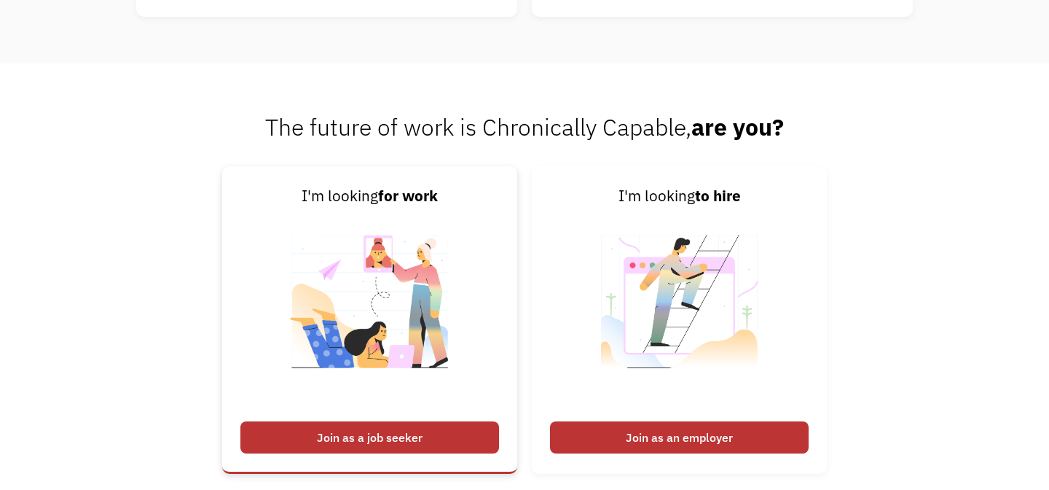
click at [388, 196] on strong "for work" at bounding box center [408, 196] width 60 height 20
click at [382, 433] on div "Join as a job seeker" at bounding box center [369, 437] width 259 height 32
click at [433, 441] on div "Join as a job seeker" at bounding box center [369, 437] width 259 height 32
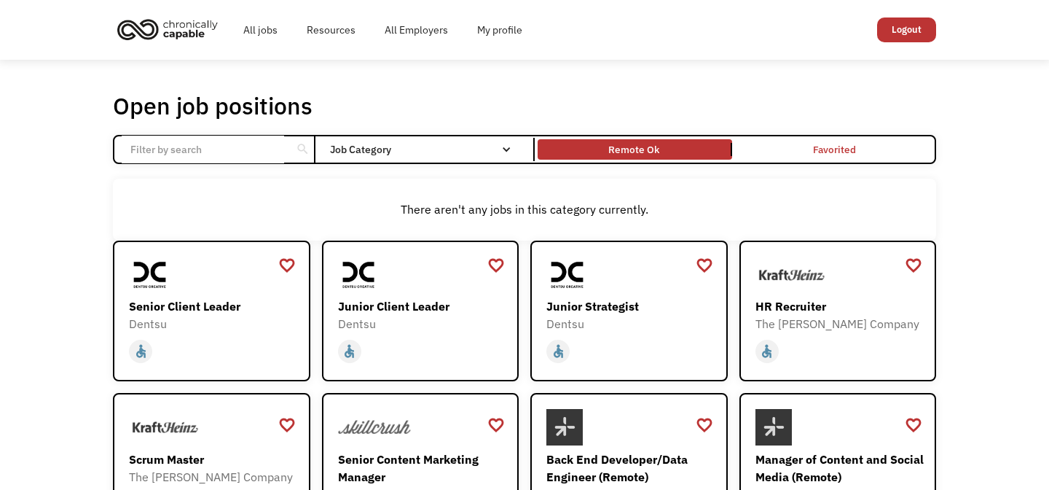
click at [661, 157] on link "Remote Ok" at bounding box center [635, 149] width 200 height 26
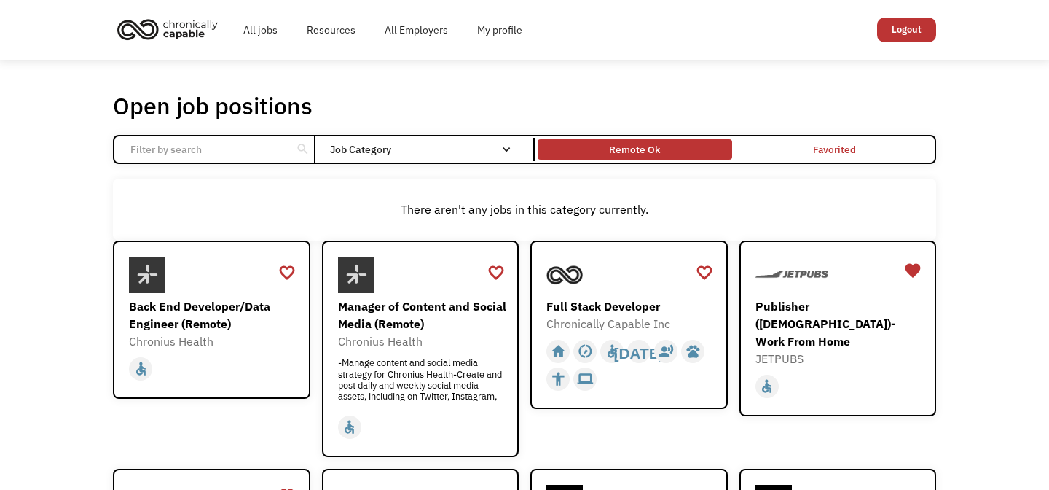
click at [658, 152] on div "Remote Ok" at bounding box center [634, 149] width 51 height 17
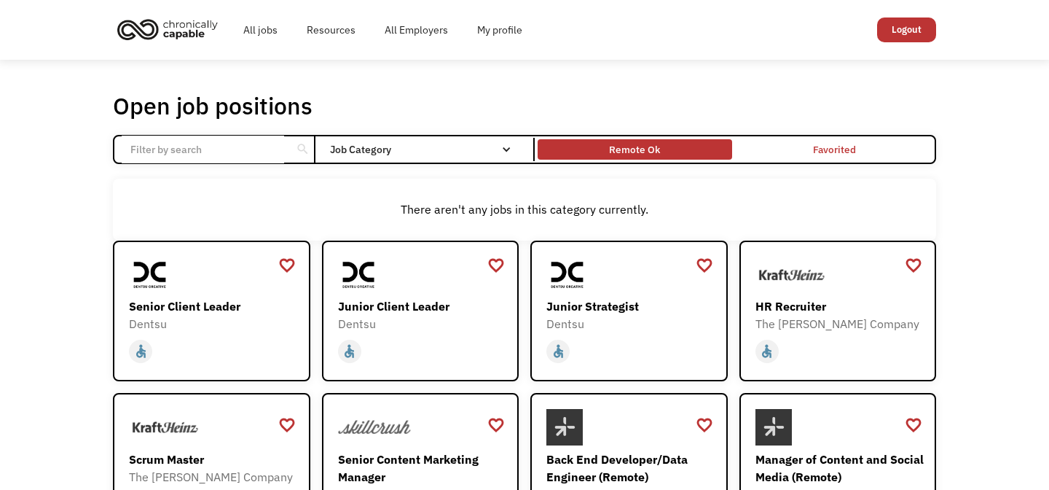
click at [647, 149] on div "Remote Ok" at bounding box center [634, 149] width 51 height 17
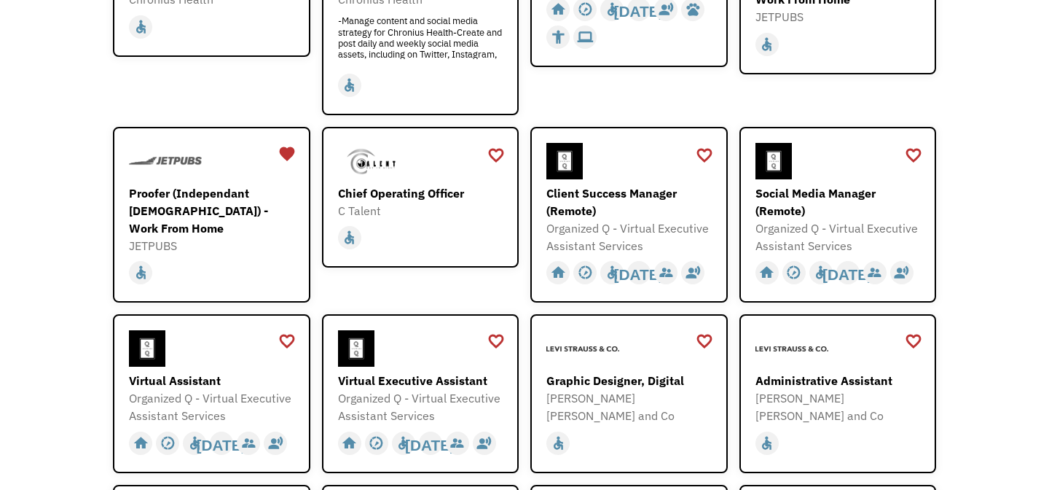
scroll to position [347, 0]
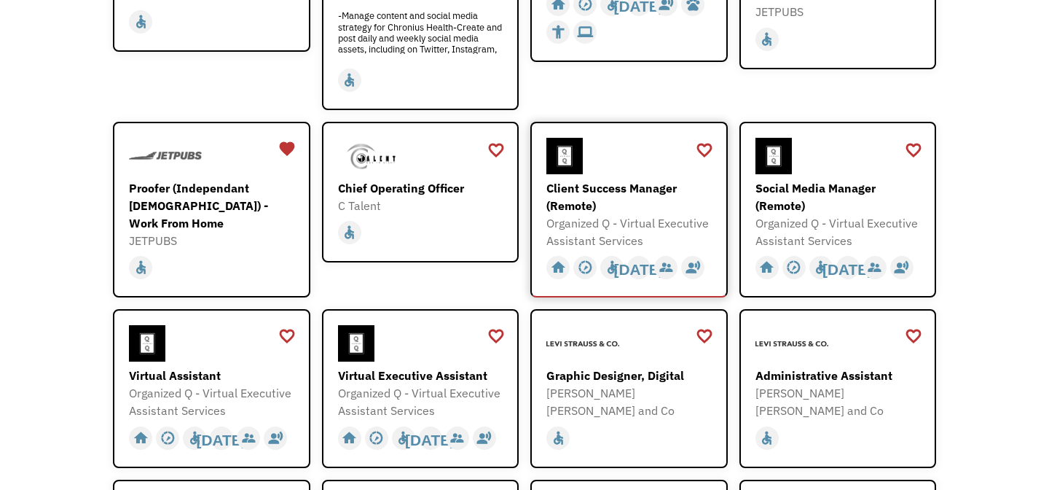
click at [634, 187] on div "Client Success Manager (Remote)" at bounding box center [630, 196] width 169 height 35
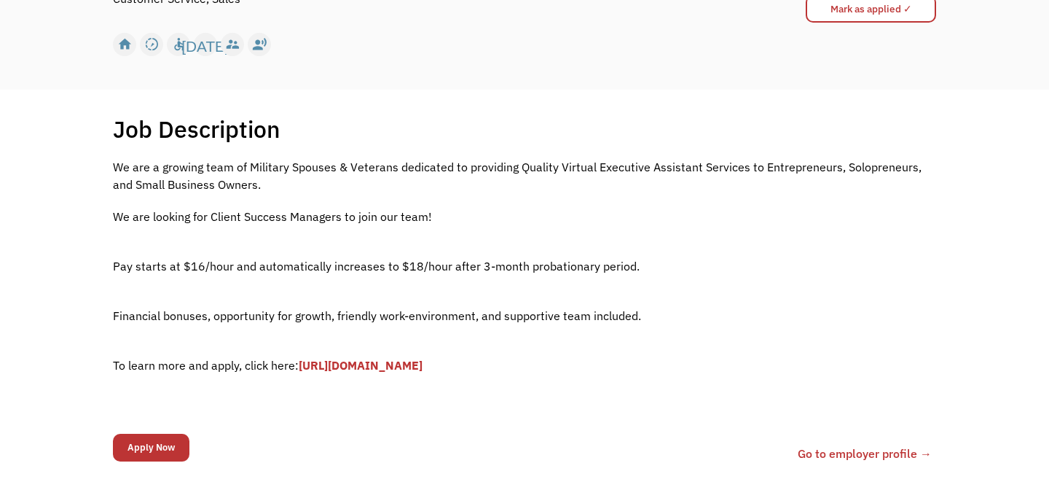
scroll to position [202, 0]
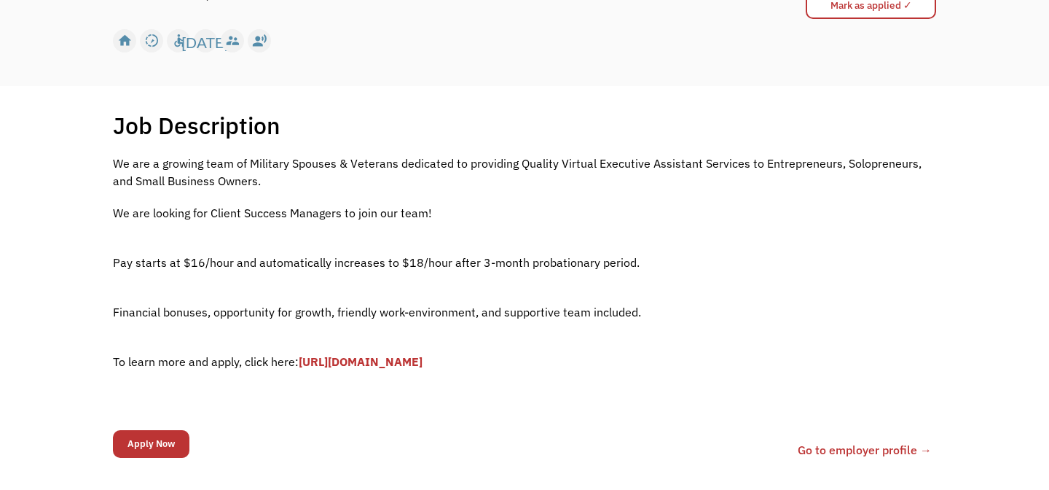
click at [423, 364] on link "[URL][DOMAIN_NAME]" at bounding box center [361, 361] width 124 height 15
